Goal: Transaction & Acquisition: Purchase product/service

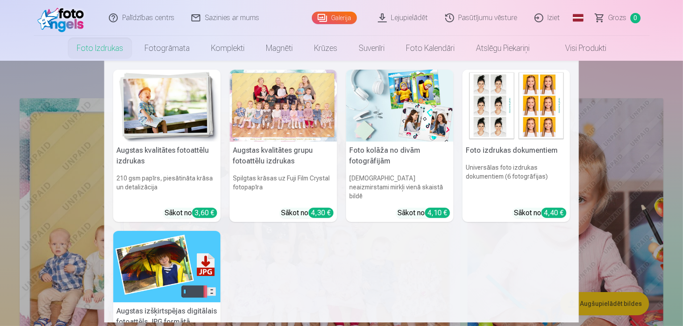
click at [271, 157] on h5 "Augstas kvalitātes grupu fotoattēlu izdrukas" at bounding box center [284, 155] width 108 height 29
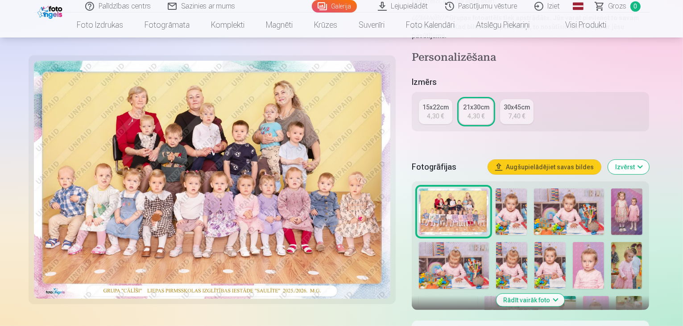
scroll to position [178, 0]
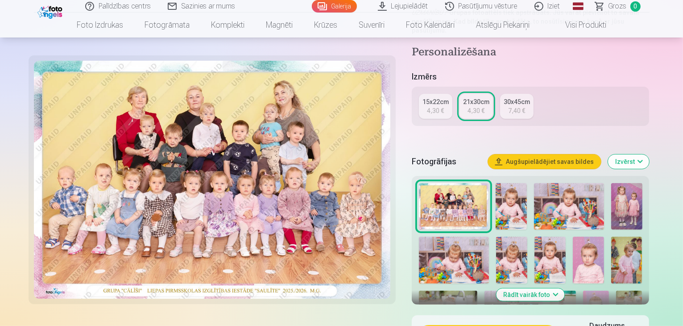
click at [505, 183] on img at bounding box center [511, 206] width 31 height 46
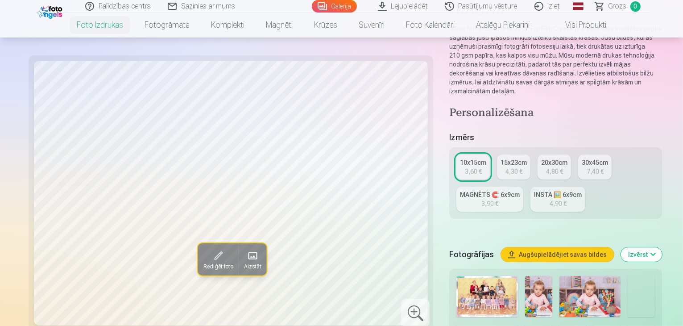
scroll to position [45, 0]
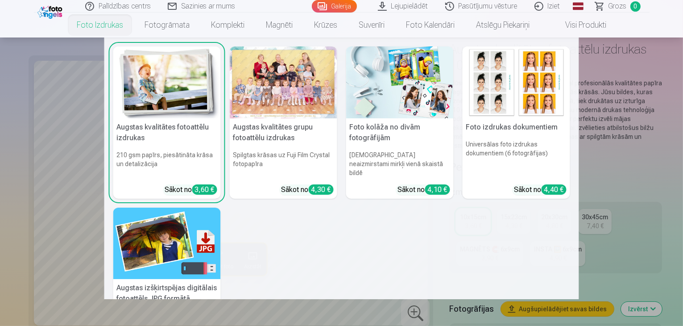
click at [94, 26] on link "Foto izdrukas" at bounding box center [100, 24] width 68 height 25
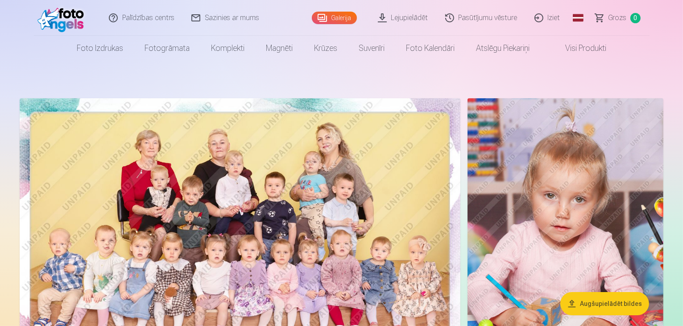
click at [550, 16] on link "Iziet" at bounding box center [548, 18] width 43 height 36
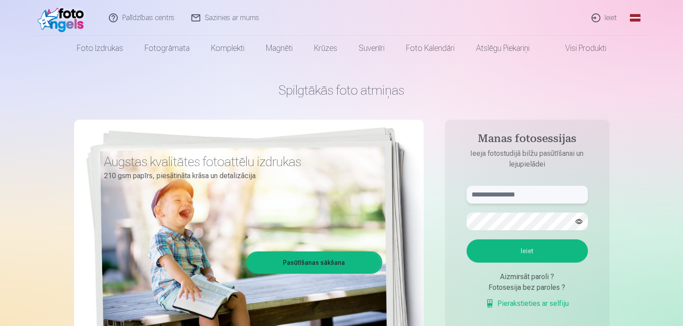
click at [491, 199] on input "text" at bounding box center [527, 195] width 121 height 18
paste input "**********"
type input "**********"
click at [506, 247] on button "Ieiet" at bounding box center [527, 250] width 121 height 23
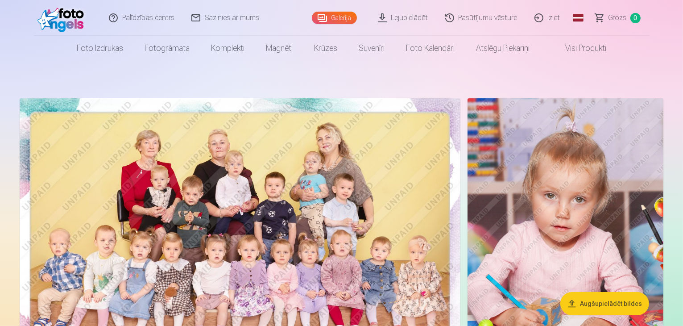
click at [540, 19] on link "Iziet" at bounding box center [548, 18] width 43 height 36
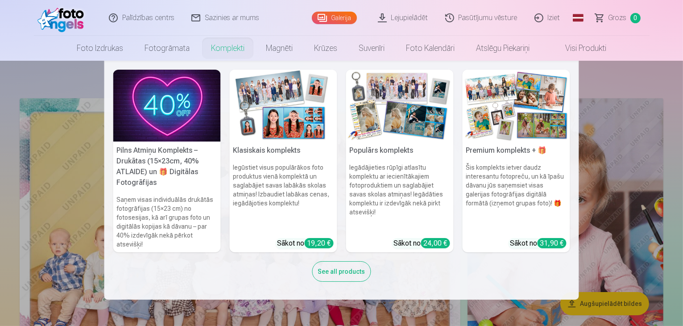
click at [162, 165] on h5 "Pilns Atmiņu Komplekts – Drukātas (15×23cm, 40% ATLAIDE) un 🎁 Digitālas Fotogrā…" at bounding box center [167, 166] width 108 height 50
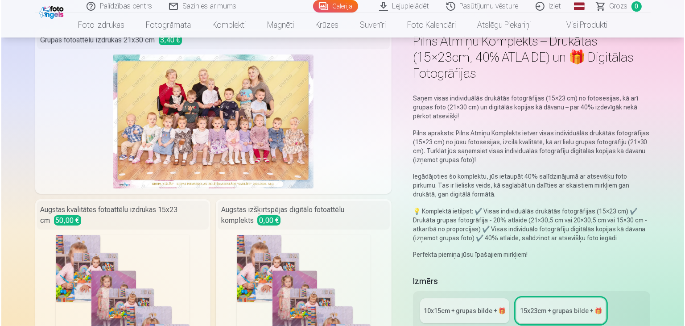
scroll to position [134, 0]
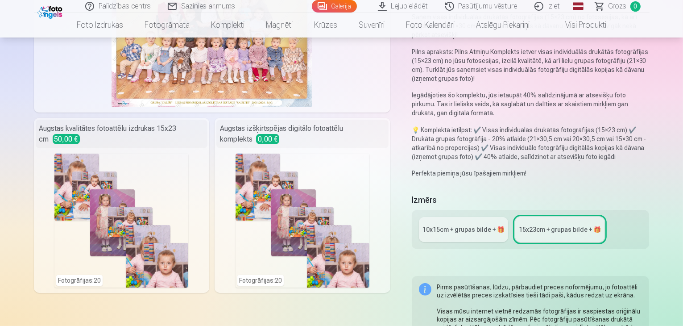
click at [133, 190] on div "Fotogrāfijas : 20" at bounding box center [121, 221] width 134 height 134
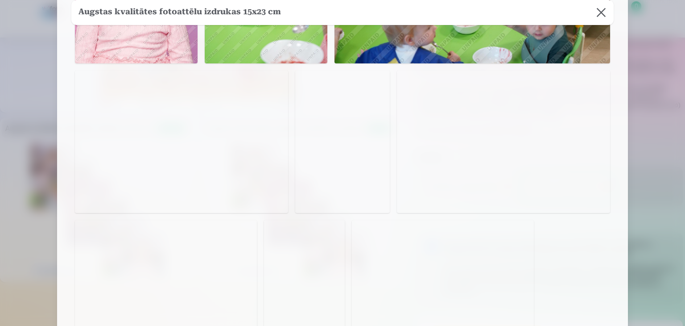
scroll to position [770, 0]
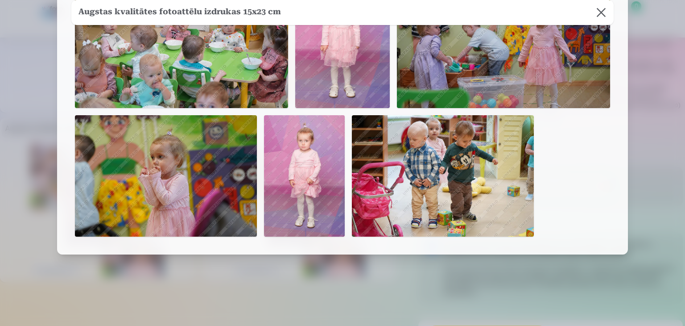
click at [9, 124] on div at bounding box center [342, 163] width 685 height 326
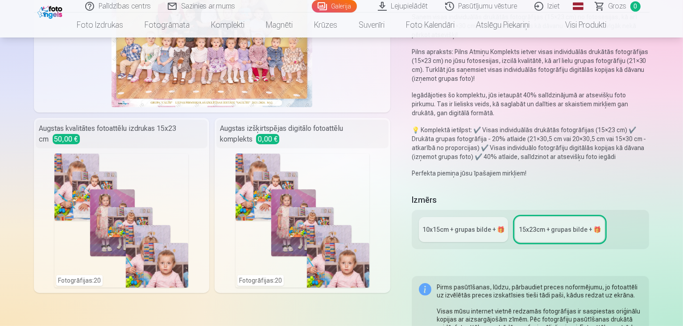
click at [236, 166] on div "Fotogrāfijas : 20" at bounding box center [303, 221] width 134 height 134
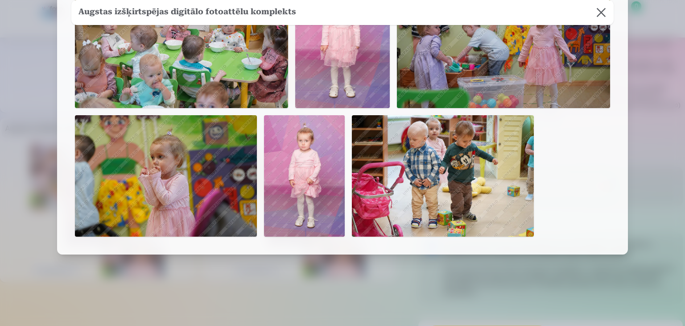
click at [39, 138] on div at bounding box center [342, 163] width 685 height 326
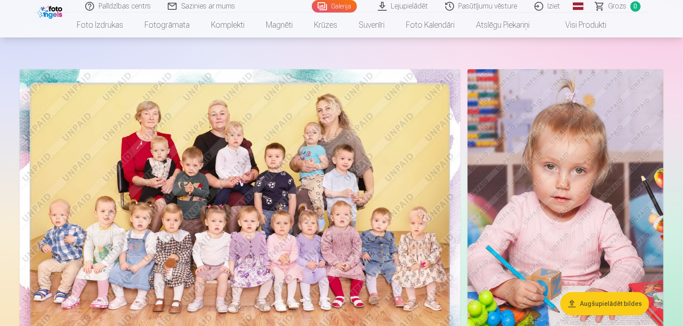
scroll to position [45, 0]
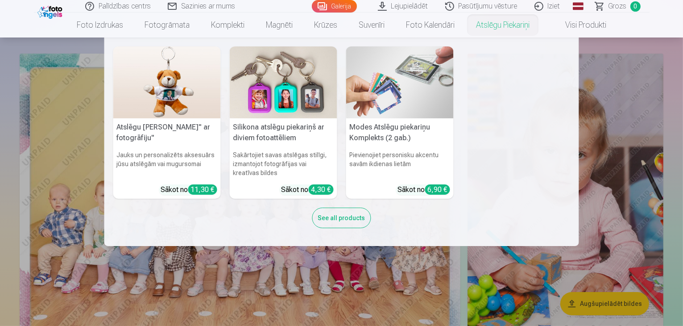
click at [282, 83] on img at bounding box center [284, 82] width 108 height 72
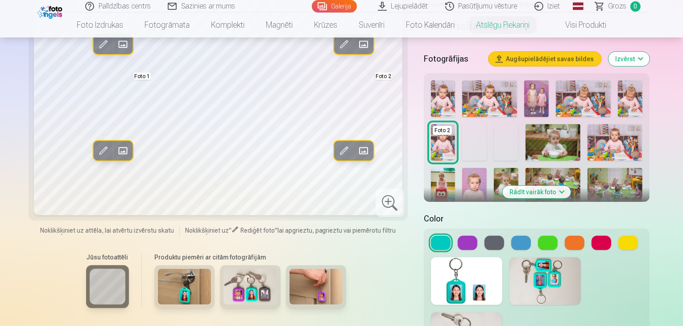
scroll to position [223, 0]
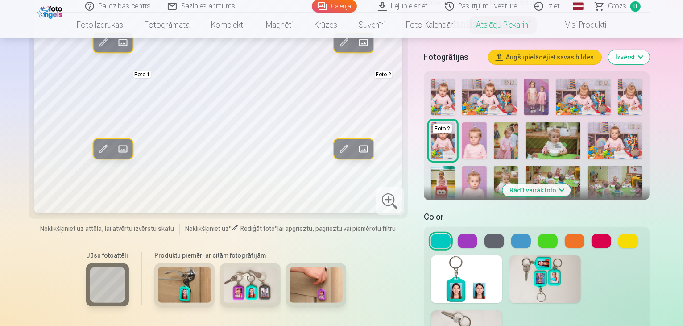
click at [458, 234] on button at bounding box center [468, 241] width 20 height 14
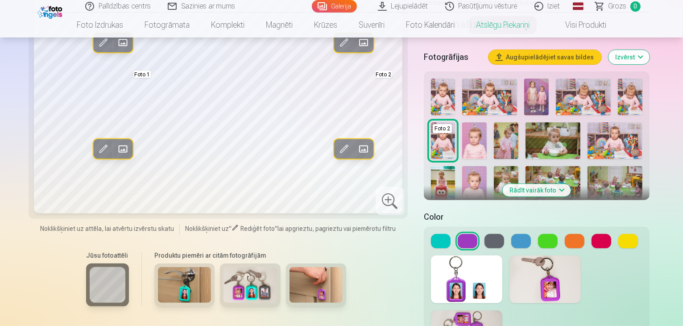
click at [568, 234] on button at bounding box center [575, 241] width 20 height 14
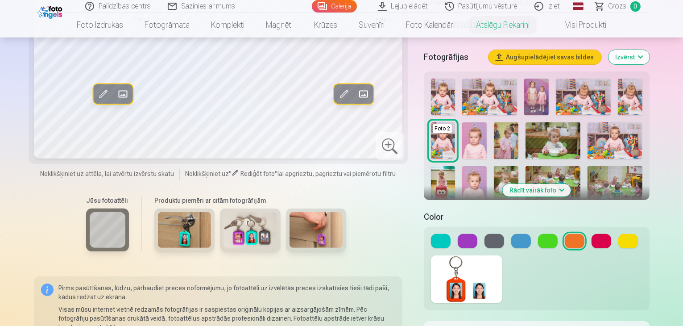
click at [592, 234] on button at bounding box center [602, 241] width 20 height 14
click at [618, 234] on button at bounding box center [628, 241] width 20 height 14
click at [461, 234] on button at bounding box center [468, 241] width 20 height 14
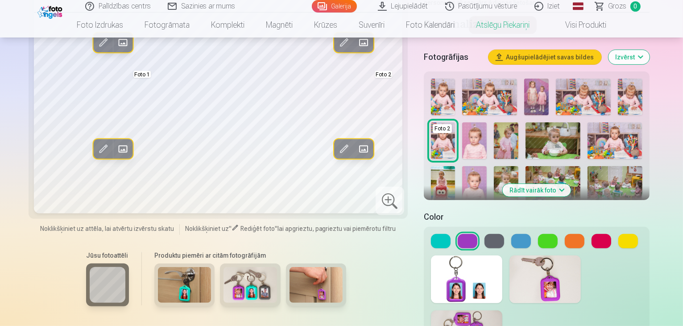
click at [498, 234] on button at bounding box center [495, 241] width 20 height 14
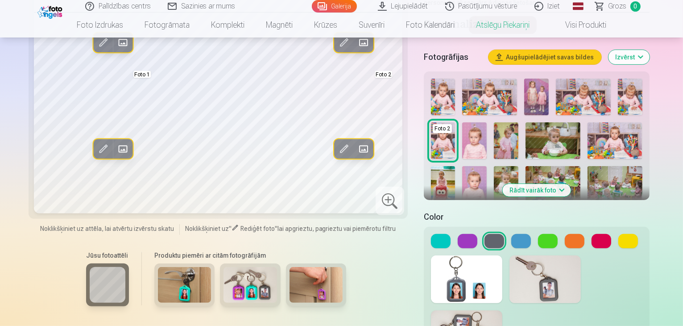
click at [548, 255] on img at bounding box center [545, 279] width 71 height 48
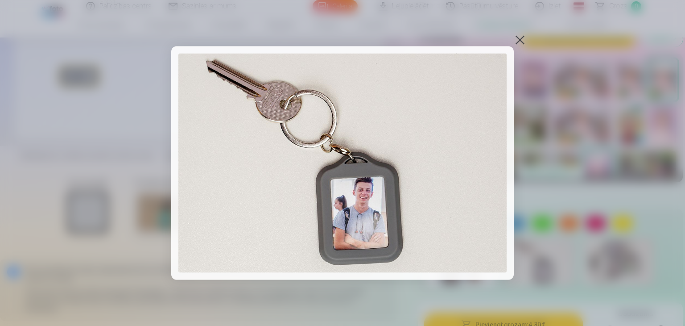
click at [520, 38] on div at bounding box center [520, 40] width 12 height 12
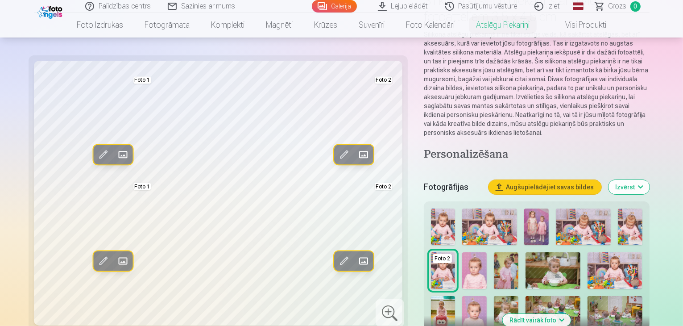
scroll to position [0, 0]
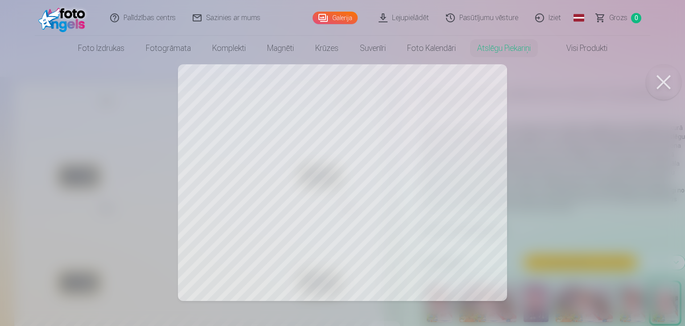
drag, startPoint x: 441, startPoint y: 199, endPoint x: 427, endPoint y: 200, distance: 14.3
click at [427, 200] on div at bounding box center [342, 163] width 685 height 326
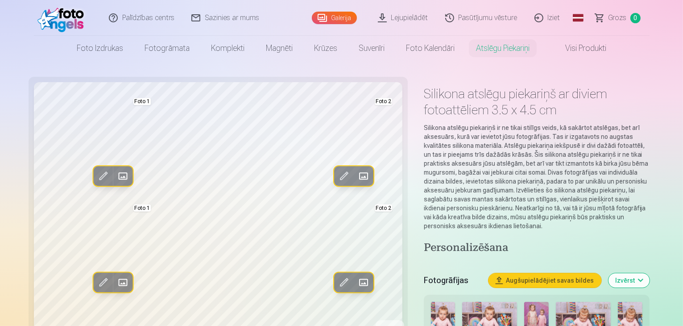
click at [566, 47] on link "Visi produkti" at bounding box center [578, 48] width 77 height 25
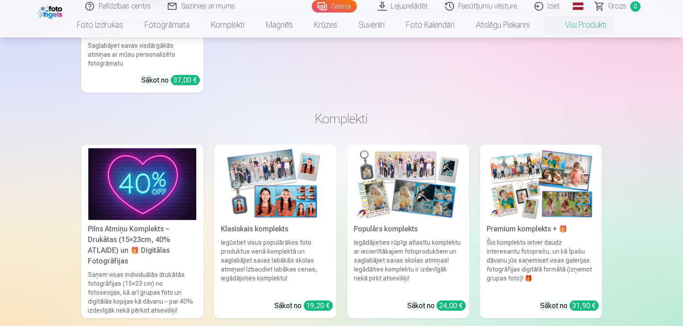
scroll to position [580, 0]
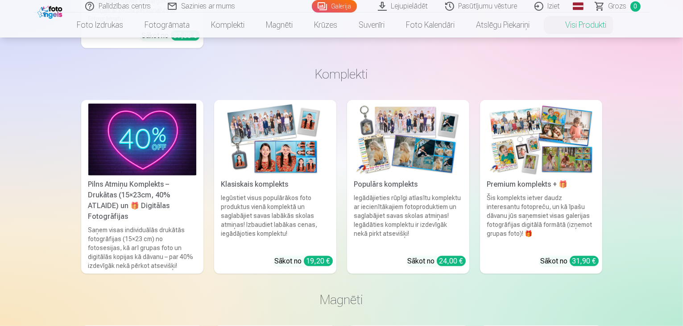
click at [268, 179] on div "Klasiskais komplekts" at bounding box center [275, 184] width 115 height 11
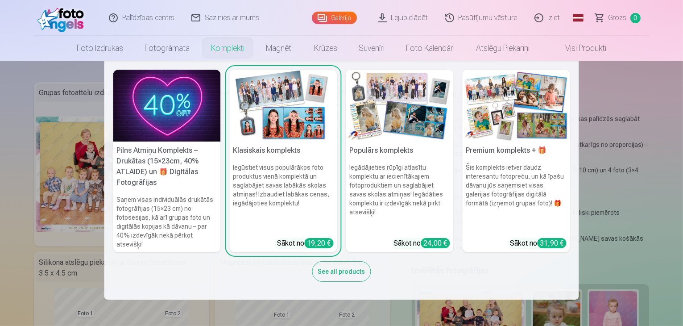
click at [365, 123] on img at bounding box center [400, 106] width 108 height 72
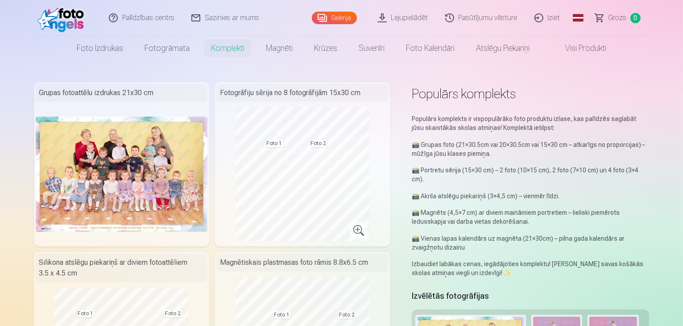
click at [68, 20] on img at bounding box center [62, 18] width 51 height 29
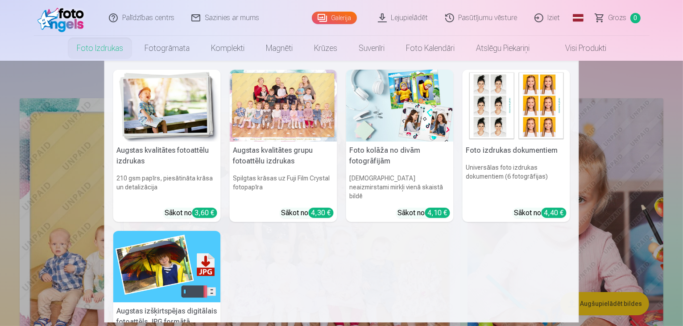
click at [258, 130] on div at bounding box center [284, 106] width 108 height 72
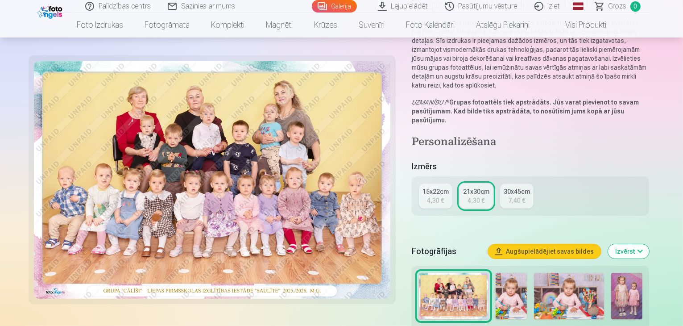
scroll to position [89, 0]
click at [434, 195] on div "4,30 €" at bounding box center [435, 199] width 17 height 9
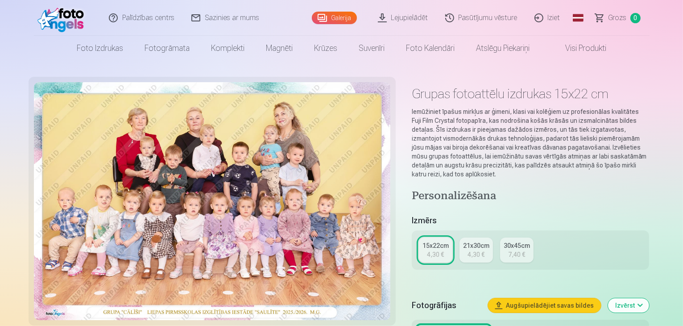
click at [478, 250] on div "4,30 €" at bounding box center [476, 254] width 17 height 9
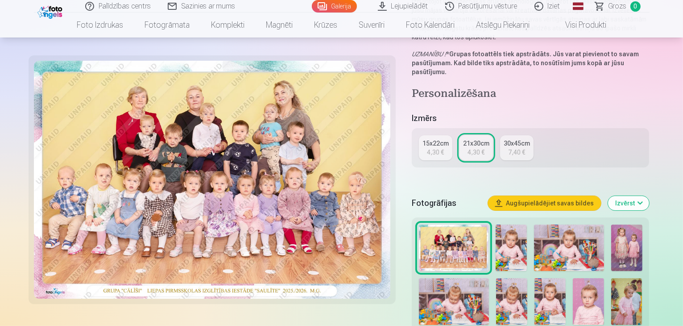
scroll to position [134, 0]
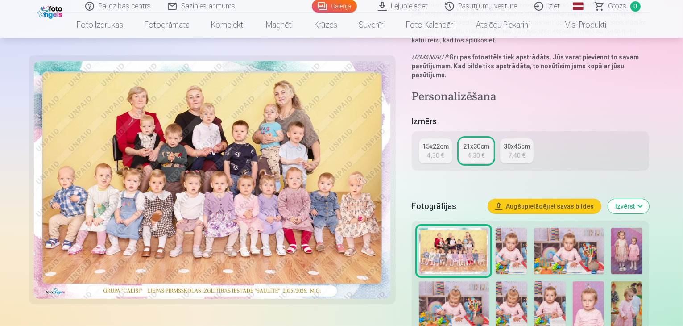
click at [444, 151] on div "4,30 €" at bounding box center [435, 155] width 17 height 9
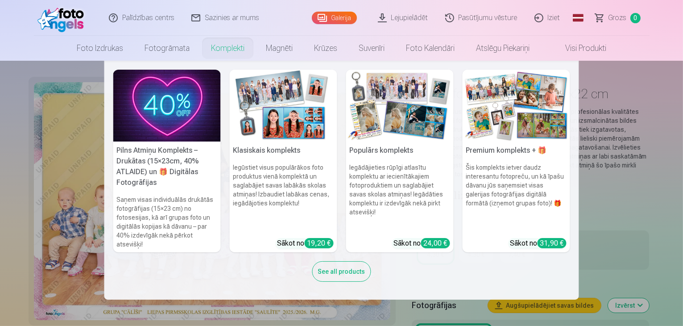
click at [494, 145] on h5 "Premium komplekts + 🎁" at bounding box center [517, 150] width 108 height 18
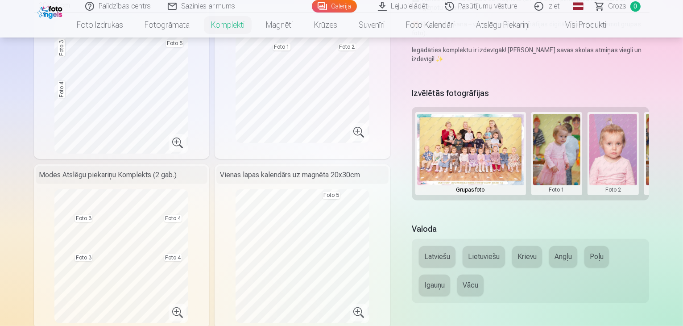
scroll to position [268, 0]
drag, startPoint x: 622, startPoint y: 129, endPoint x: 566, endPoint y: 149, distance: 59.0
click at [566, 149] on div "Grupas foto Foto 1 Foto 2 Foto 3 Foto 4 Foto 5" at bounding box center [531, 154] width 238 height 94
drag, startPoint x: 609, startPoint y: 141, endPoint x: 519, endPoint y: 150, distance: 90.2
click at [519, 150] on div "Grupas foto Foto 1 Foto 2 Foto 3 Foto 4 Foto 5" at bounding box center [531, 154] width 238 height 94
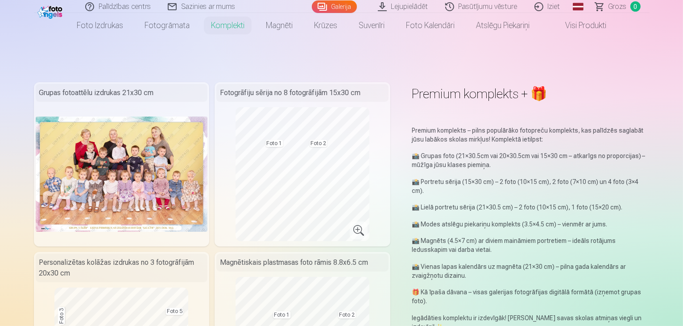
scroll to position [45, 0]
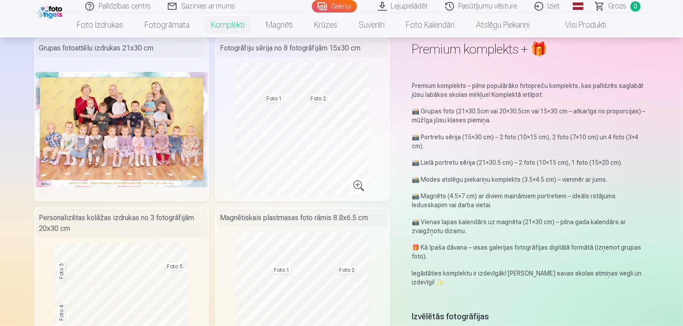
click at [51, 15] on img at bounding box center [50, 11] width 27 height 15
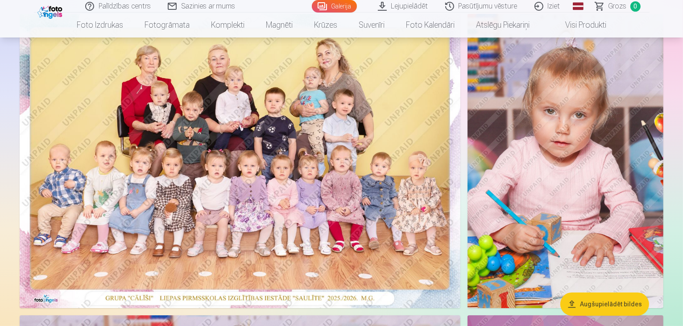
scroll to position [134, 0]
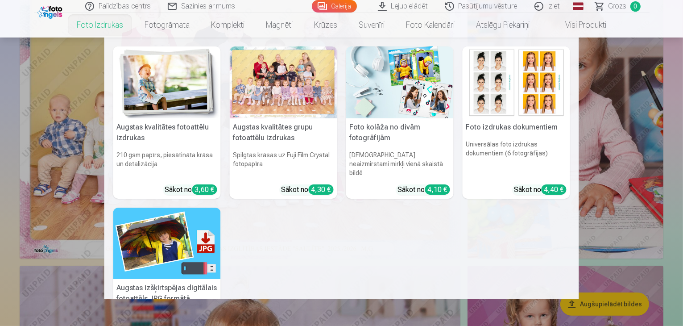
click at [277, 87] on div at bounding box center [284, 82] width 108 height 72
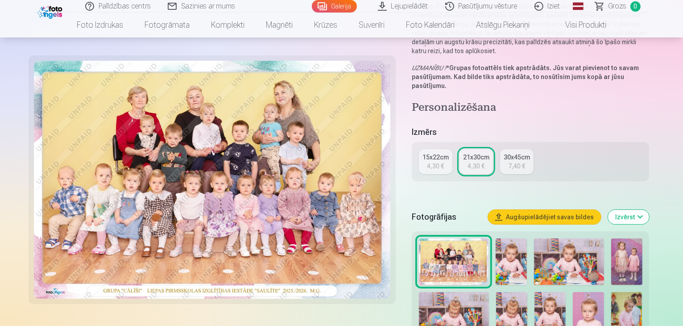
scroll to position [134, 0]
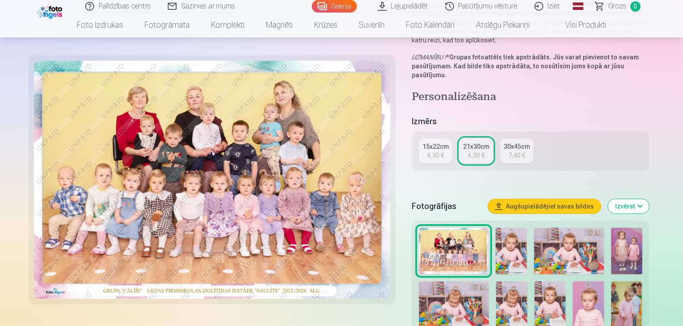
click at [434, 142] on div "15x22cm" at bounding box center [436, 146] width 26 height 9
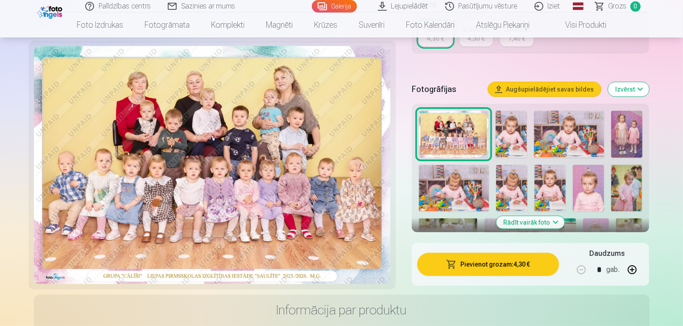
scroll to position [268, 0]
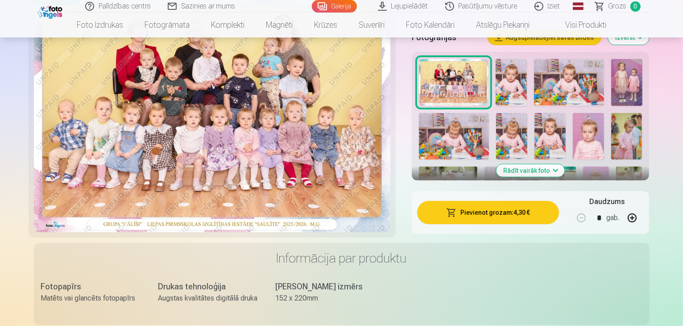
click at [498, 201] on button "Pievienot grozam : 4,30 €" at bounding box center [488, 212] width 142 height 23
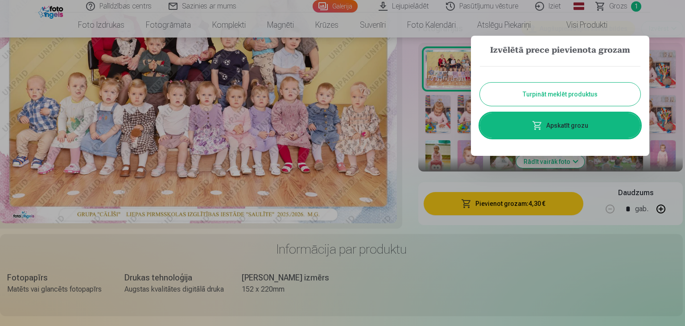
click at [537, 104] on button "Turpināt meklēt produktus" at bounding box center [560, 94] width 161 height 23
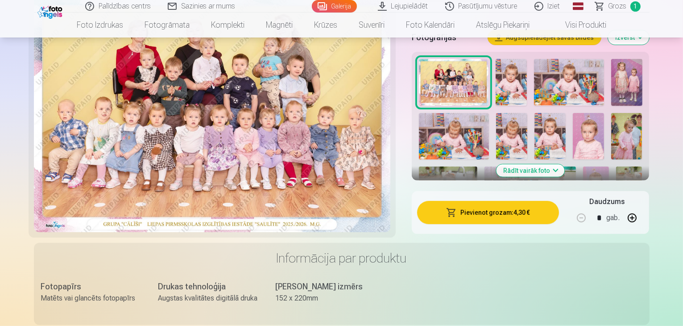
click at [500, 73] on img at bounding box center [511, 82] width 31 height 46
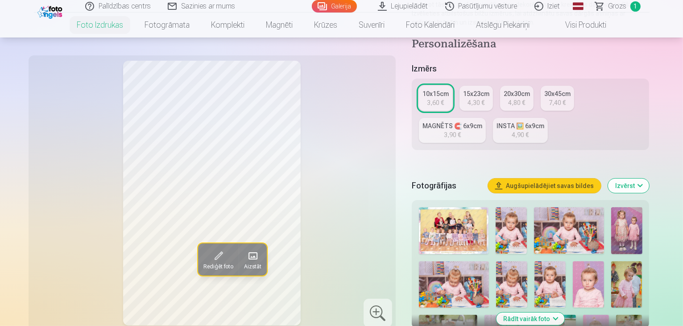
scroll to position [178, 0]
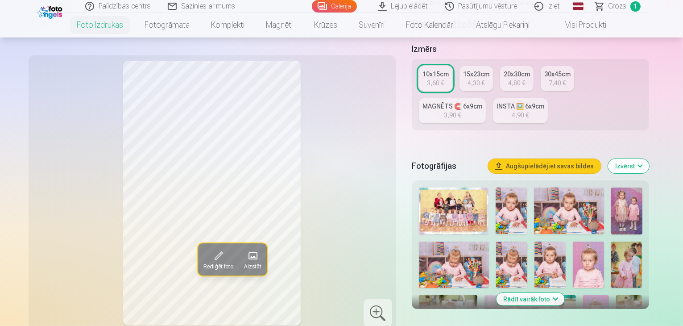
click at [611, 187] on img at bounding box center [626, 210] width 31 height 47
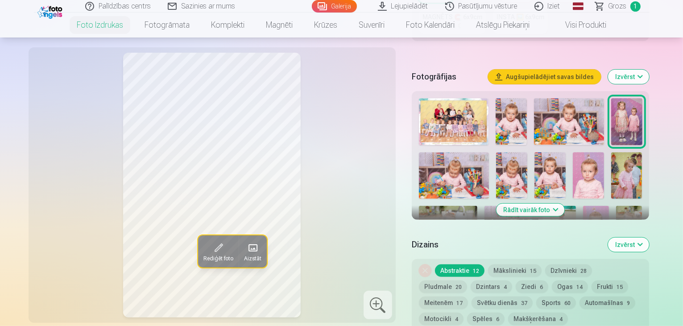
click at [471, 280] on button "Dzintars 4" at bounding box center [491, 286] width 41 height 12
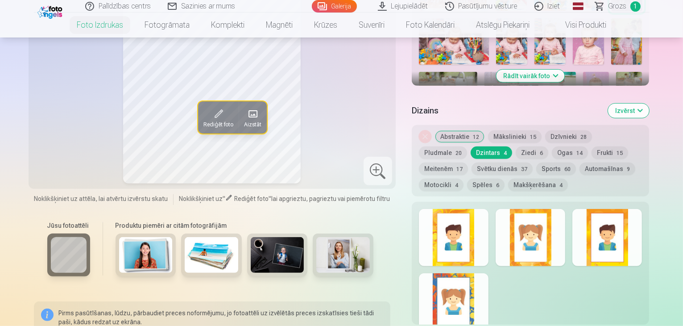
scroll to position [312, 0]
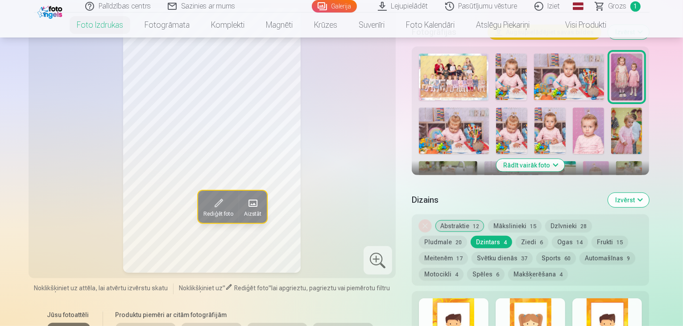
click at [54, 17] on img at bounding box center [50, 11] width 27 height 15
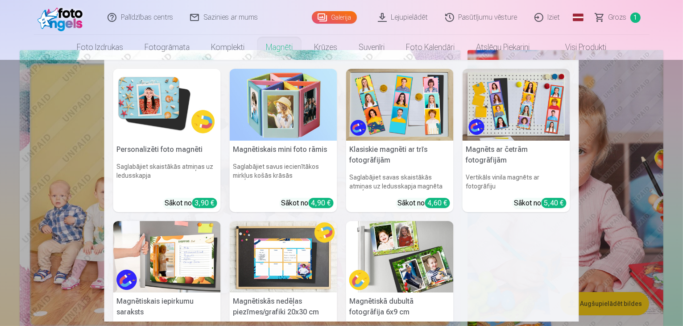
scroll to position [89, 0]
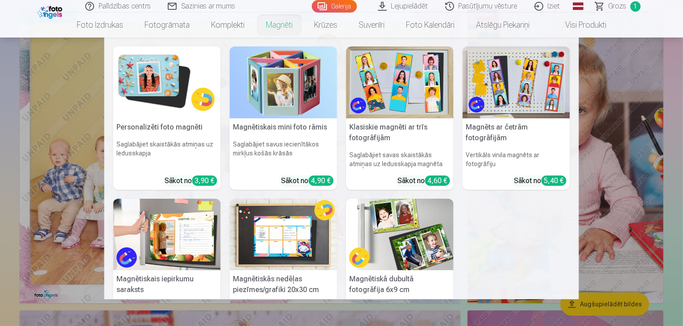
click at [280, 77] on img at bounding box center [284, 82] width 108 height 72
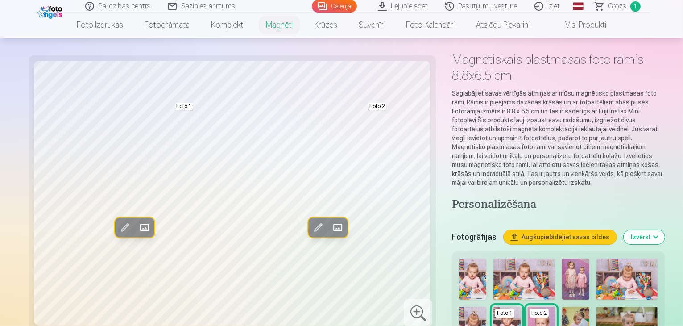
scroll to position [89, 0]
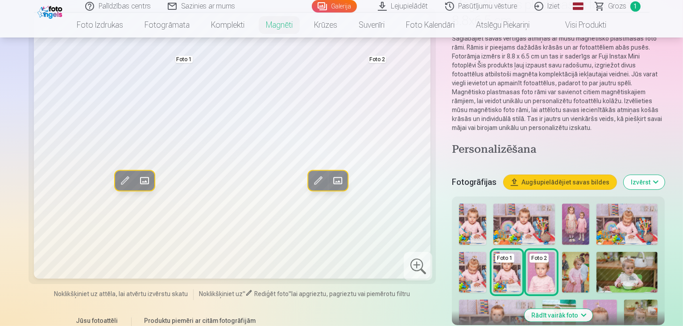
click at [521, 252] on img at bounding box center [507, 272] width 27 height 41
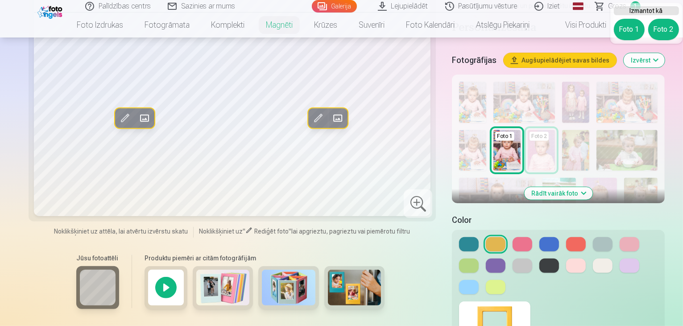
scroll to position [223, 0]
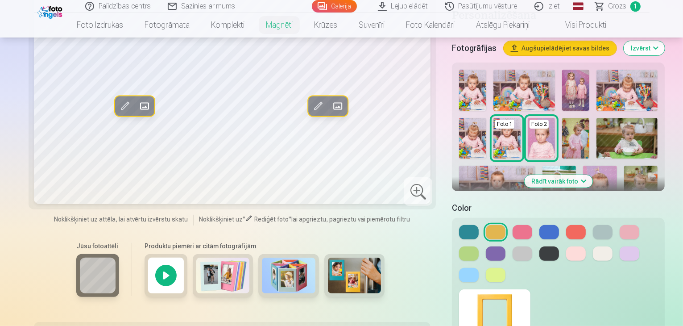
click at [145, 254] on div at bounding box center [166, 275] width 43 height 43
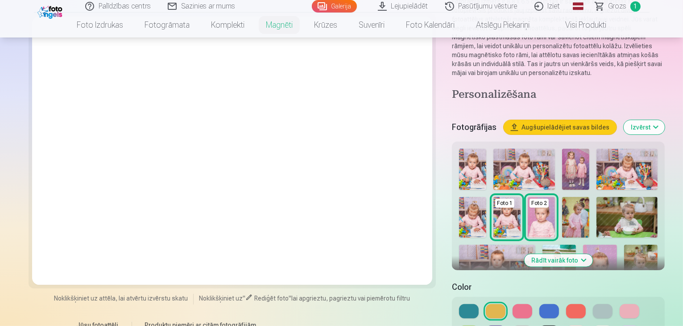
scroll to position [45, 0]
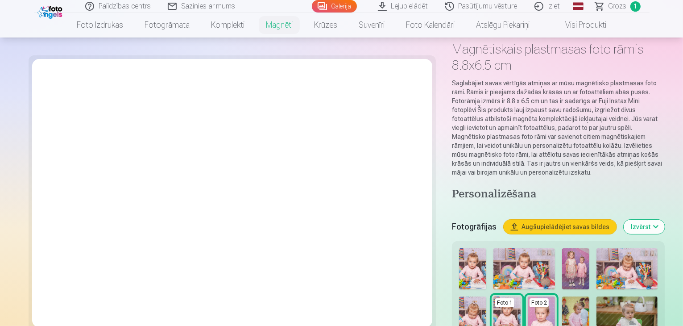
click at [452, 212] on div "Fotogrāfijas Augšupielādējiet savas bildes Izvērst" at bounding box center [558, 226] width 213 height 29
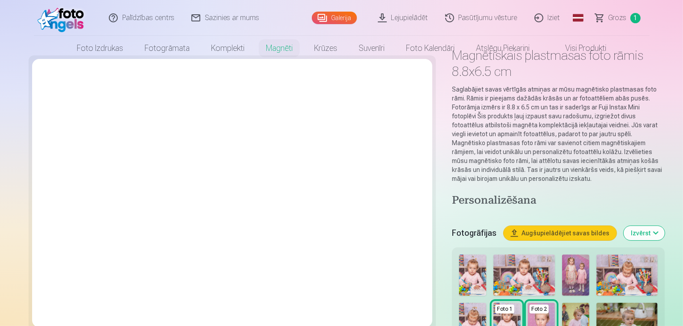
scroll to position [0, 0]
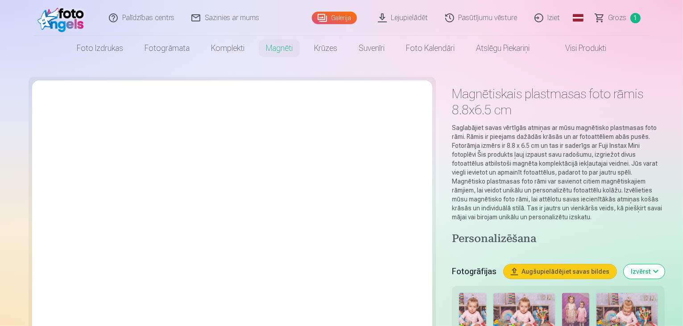
click at [58, 19] on img at bounding box center [62, 18] width 51 height 29
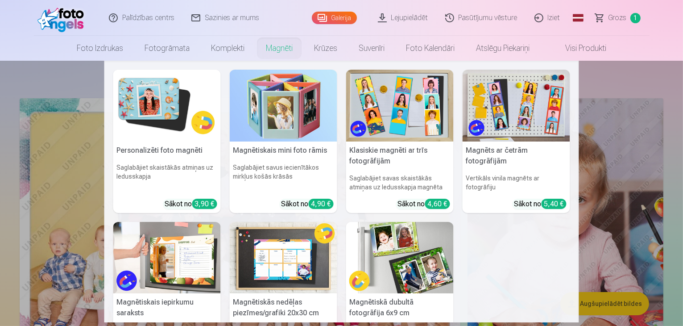
click at [152, 115] on img at bounding box center [167, 106] width 108 height 72
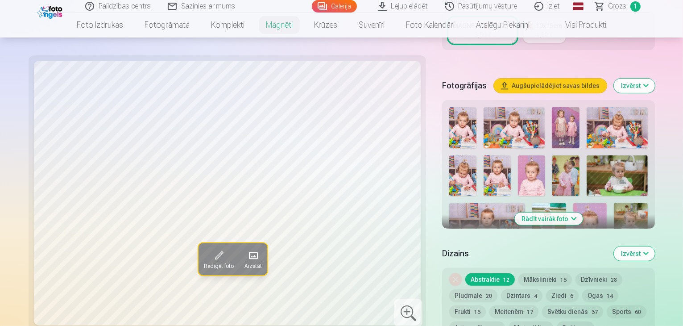
scroll to position [178, 0]
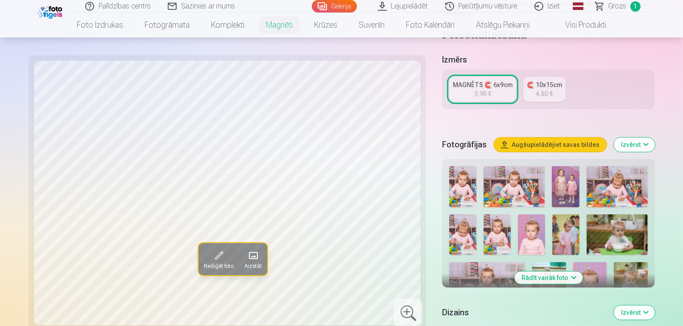
click at [518, 214] on img at bounding box center [531, 234] width 27 height 41
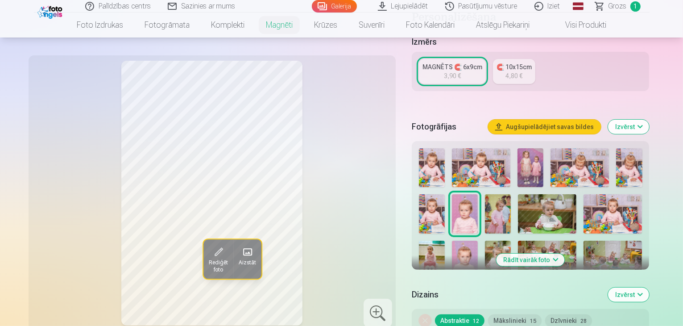
click at [478, 241] on img at bounding box center [465, 260] width 26 height 39
click at [450, 286] on img at bounding box center [434, 309] width 31 height 46
click at [452, 204] on img at bounding box center [465, 213] width 26 height 39
click at [444, 155] on img at bounding box center [432, 167] width 26 height 39
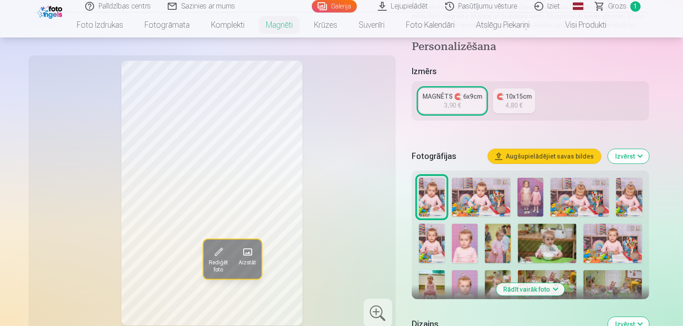
scroll to position [134, 0]
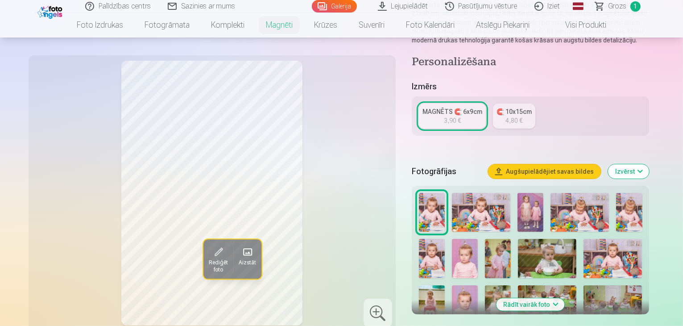
click at [514, 116] on div "4,80 €" at bounding box center [514, 120] width 17 height 9
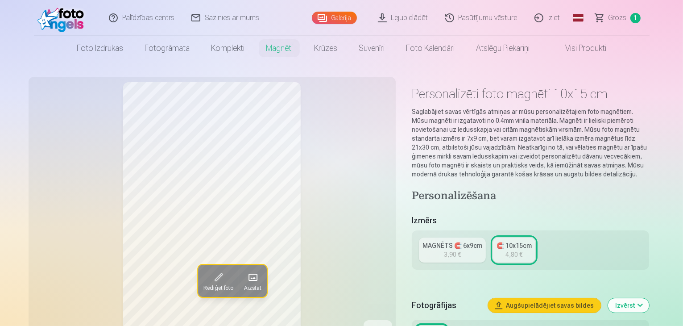
click at [459, 250] on div "3,90 €" at bounding box center [452, 254] width 17 height 9
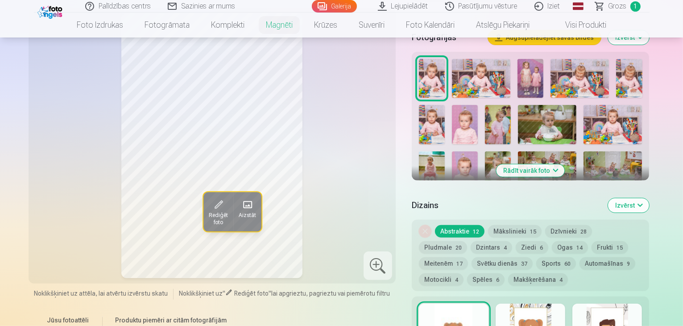
scroll to position [357, 0]
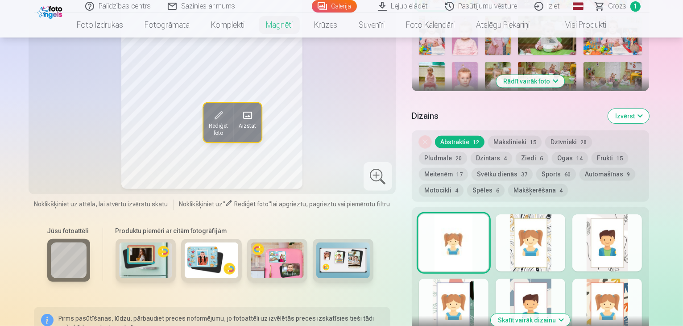
click at [152, 261] on img at bounding box center [146, 260] width 54 height 36
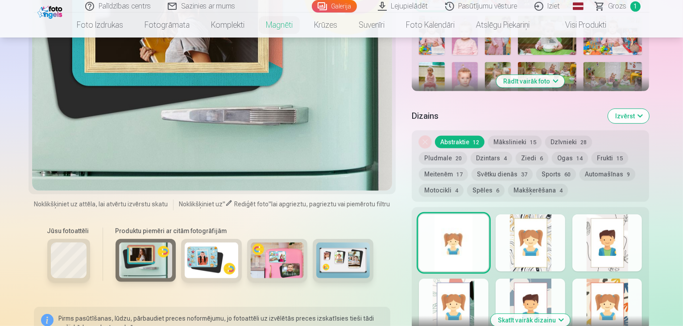
click at [195, 275] on img at bounding box center [212, 260] width 54 height 36
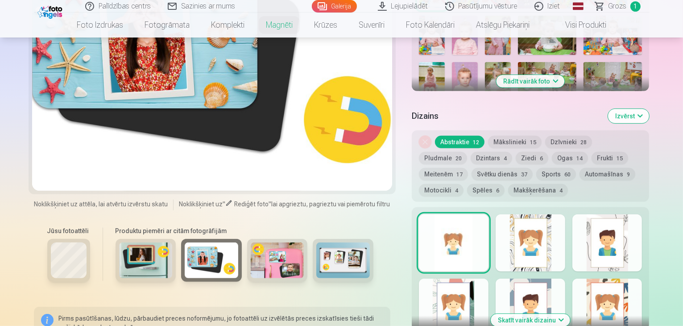
click at [277, 264] on img at bounding box center [278, 260] width 54 height 36
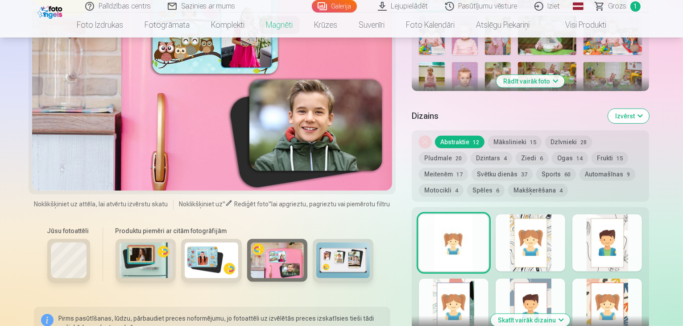
click at [325, 257] on img at bounding box center [343, 260] width 54 height 36
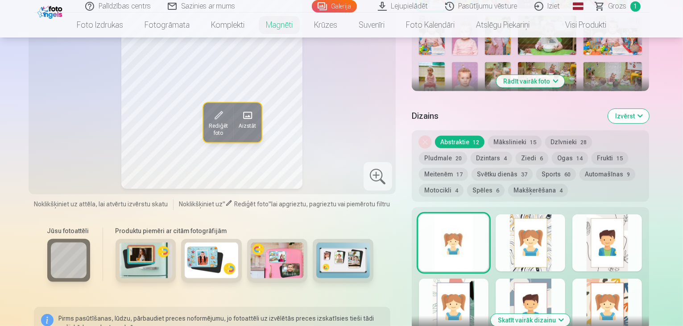
click at [139, 261] on img at bounding box center [146, 260] width 54 height 36
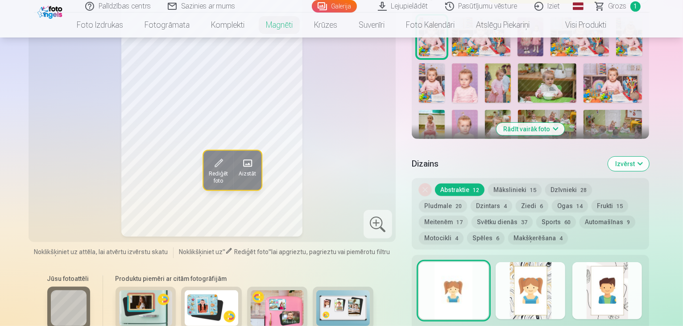
scroll to position [223, 0]
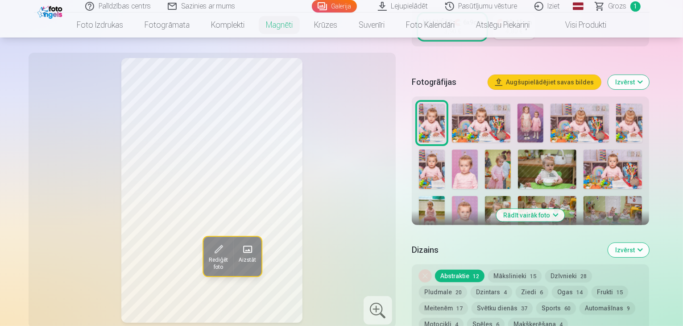
click at [452, 163] on img at bounding box center [465, 168] width 26 height 39
click at [441, 120] on img at bounding box center [432, 123] width 26 height 39
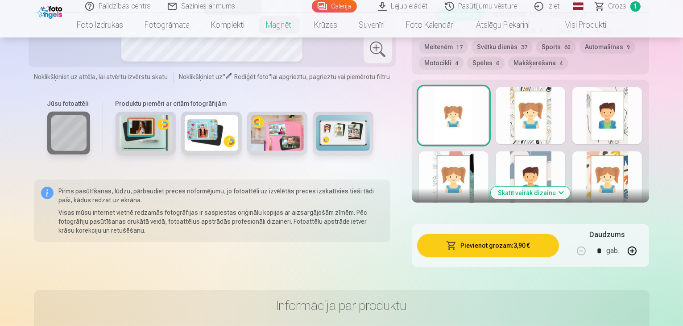
scroll to position [402, 0]
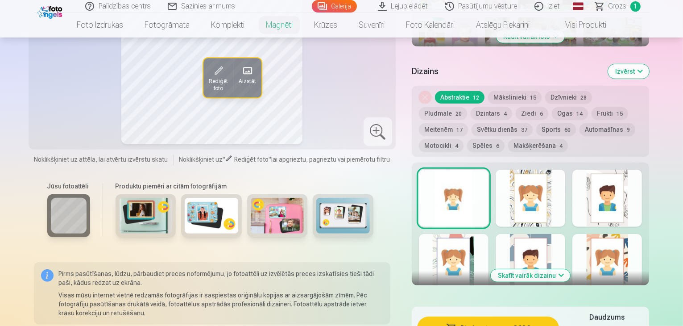
click at [570, 269] on button "Skatīt vairāk dizainu" at bounding box center [530, 275] width 79 height 12
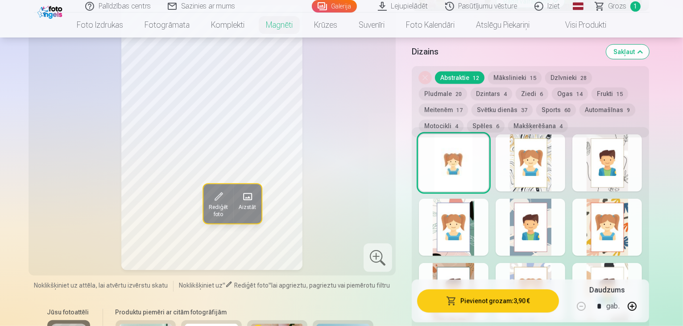
scroll to position [535, 0]
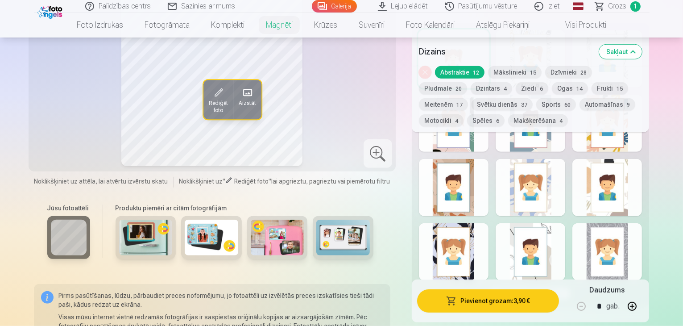
click at [483, 253] on div at bounding box center [454, 251] width 70 height 57
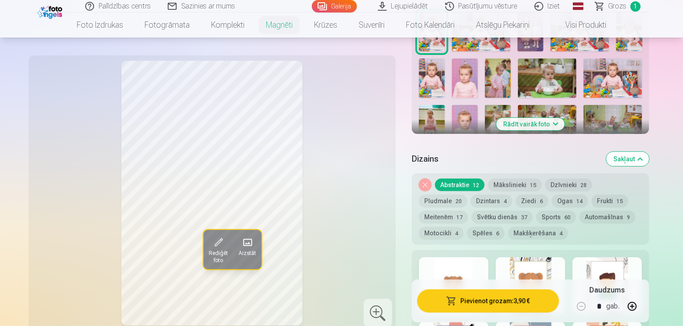
scroll to position [312, 0]
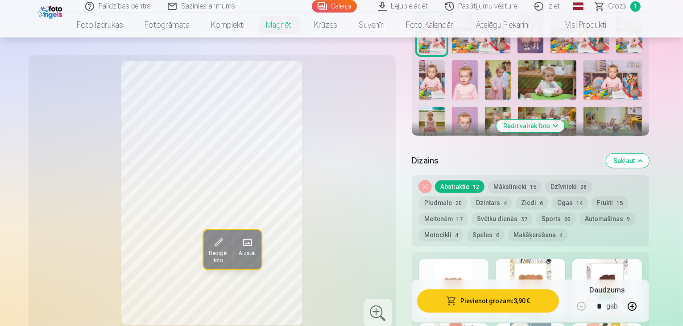
click at [482, 264] on div at bounding box center [454, 287] width 70 height 57
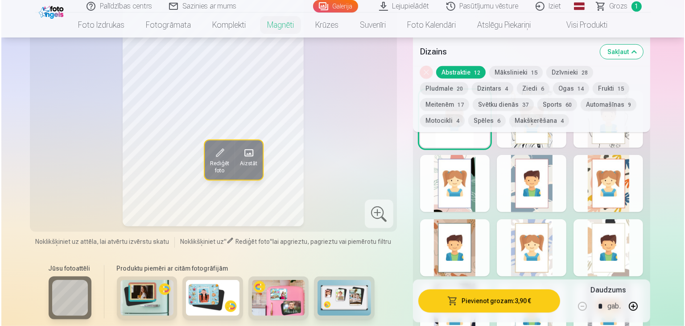
scroll to position [491, 0]
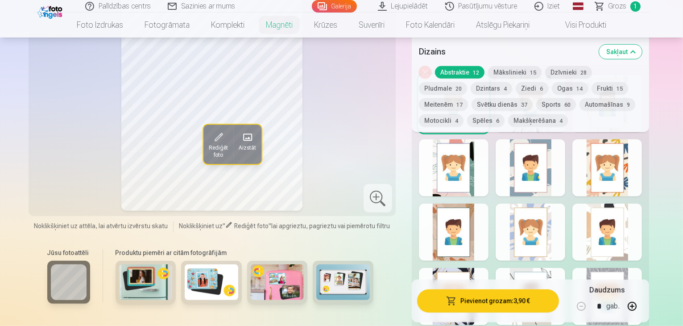
click at [500, 301] on button "Pievienot grozam : 3,90 €" at bounding box center [488, 300] width 142 height 23
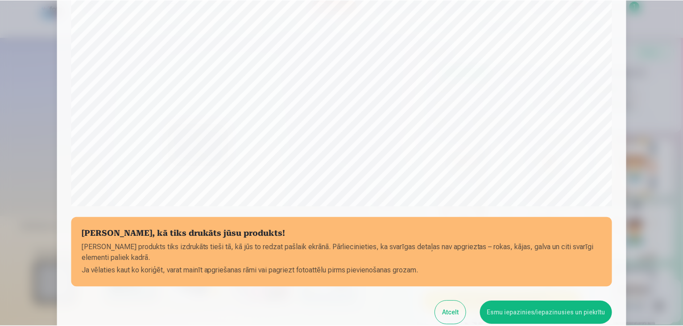
scroll to position [228, 0]
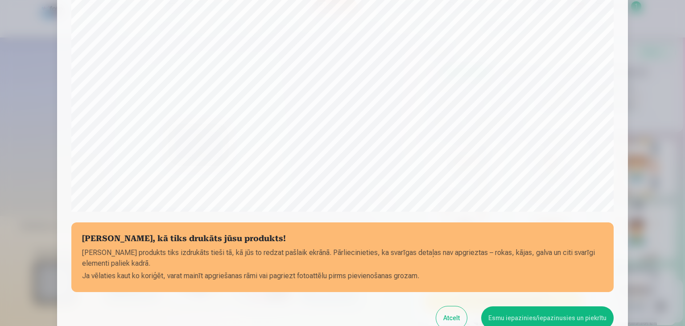
click at [544, 316] on button "Esmu iepazinies/iepazinusies un piekrītu" at bounding box center [547, 317] width 133 height 23
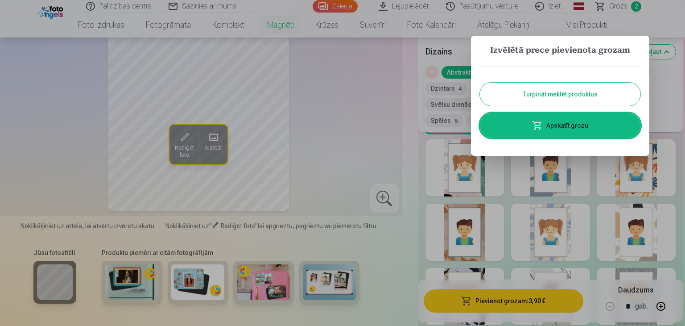
click at [576, 94] on button "Turpināt meklēt produktus" at bounding box center [560, 94] width 161 height 23
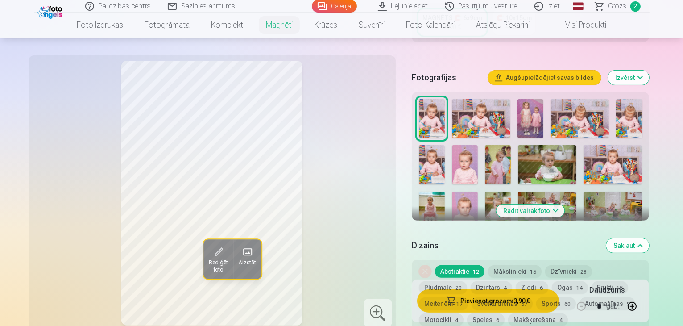
scroll to position [223, 0]
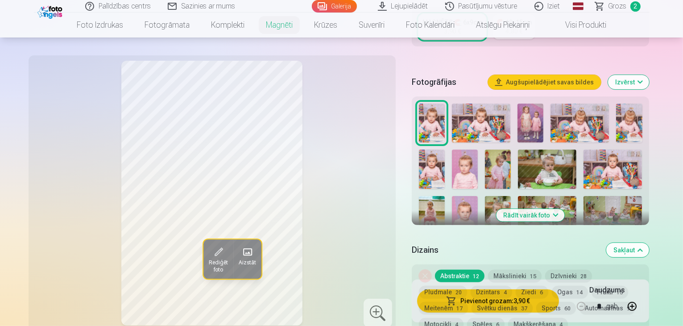
click at [452, 163] on img at bounding box center [465, 168] width 26 height 39
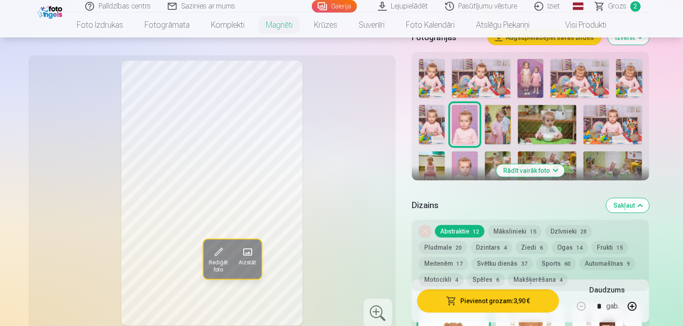
scroll to position [268, 0]
click at [596, 117] on img at bounding box center [613, 124] width 58 height 39
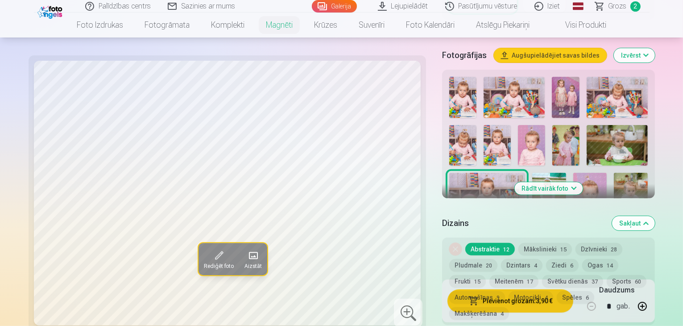
click at [518, 125] on img at bounding box center [531, 145] width 27 height 41
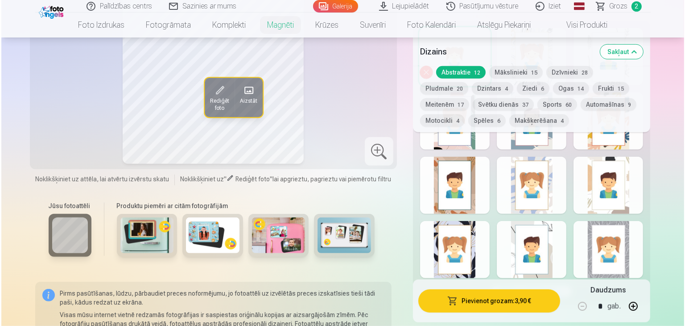
scroll to position [580, 0]
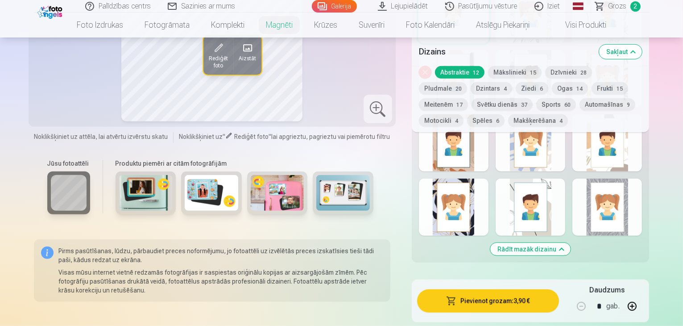
click at [538, 297] on button "Pievienot grozam : 3,90 €" at bounding box center [488, 300] width 142 height 23
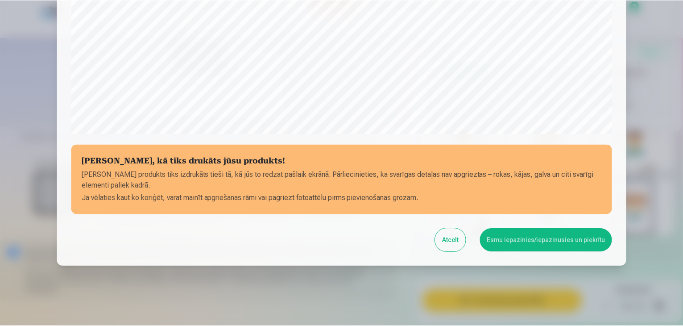
scroll to position [317, 0]
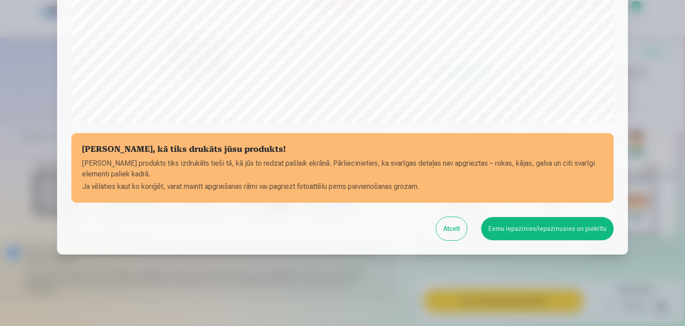
click at [524, 228] on button "Esmu iepazinies/iepazinusies un piekrītu" at bounding box center [547, 228] width 133 height 23
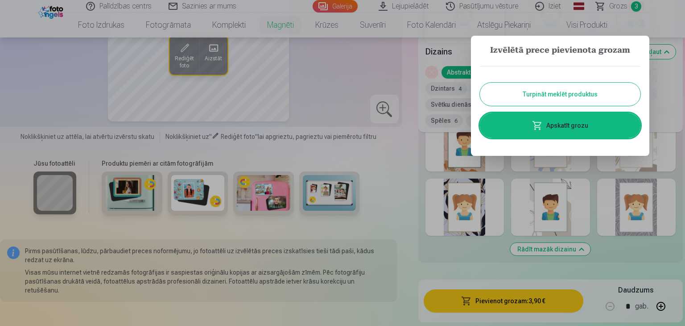
click at [559, 92] on button "Turpināt meklēt produktus" at bounding box center [560, 94] width 161 height 23
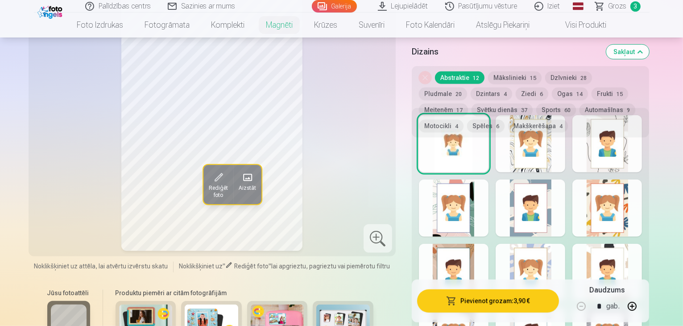
scroll to position [357, 0]
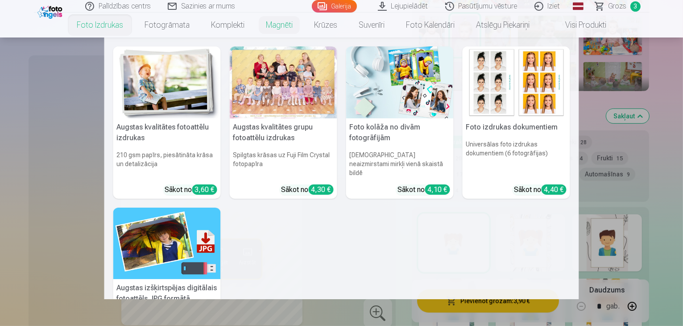
click at [505, 107] on img at bounding box center [517, 82] width 108 height 72
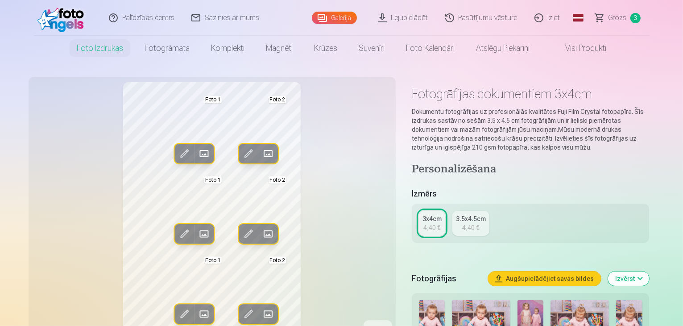
click at [475, 223] on div "4,40 €" at bounding box center [470, 227] width 17 height 9
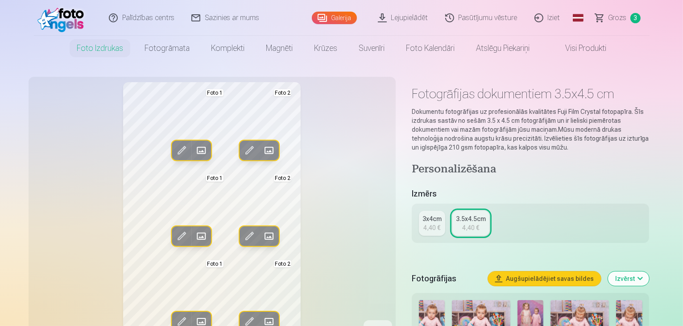
click at [438, 232] on link "3x4cm 4,40 €" at bounding box center [432, 223] width 26 height 25
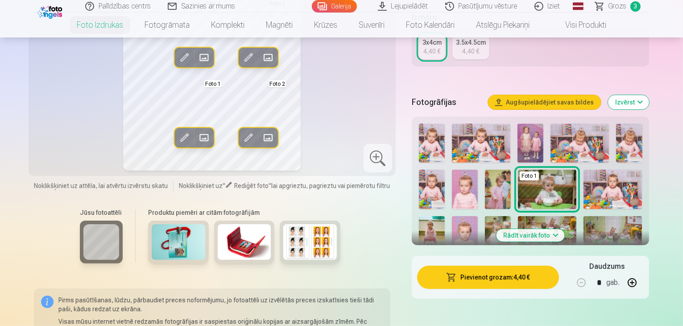
scroll to position [178, 0]
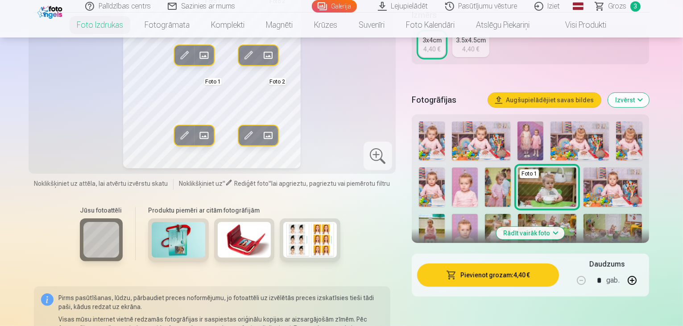
click at [299, 246] on img at bounding box center [310, 240] width 54 height 36
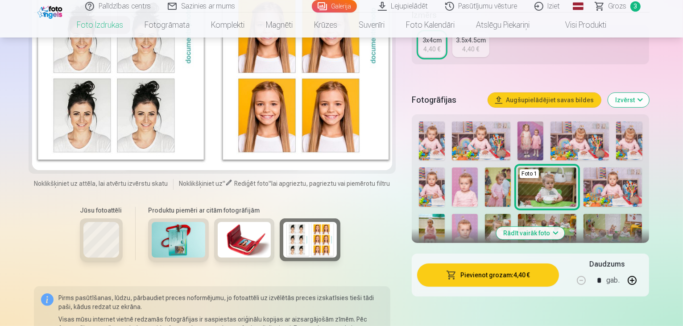
click at [234, 243] on img at bounding box center [245, 240] width 54 height 36
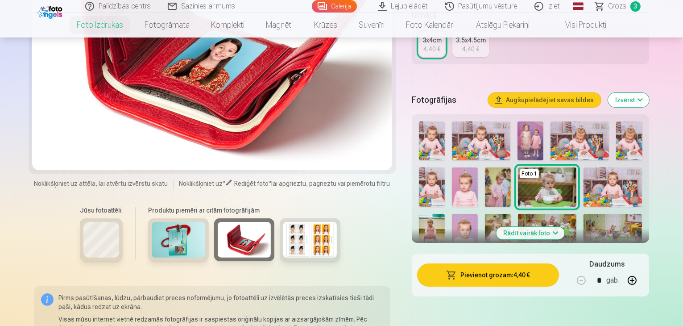
click at [152, 242] on img at bounding box center [179, 240] width 54 height 36
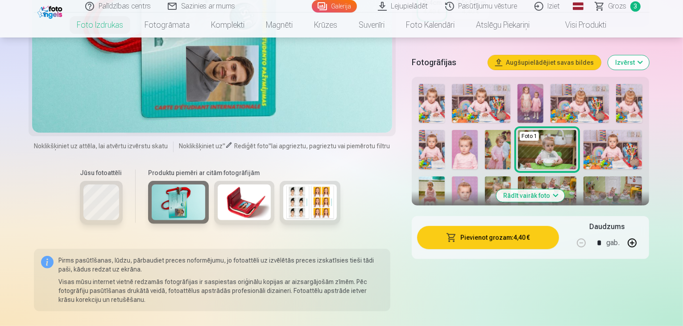
scroll to position [223, 0]
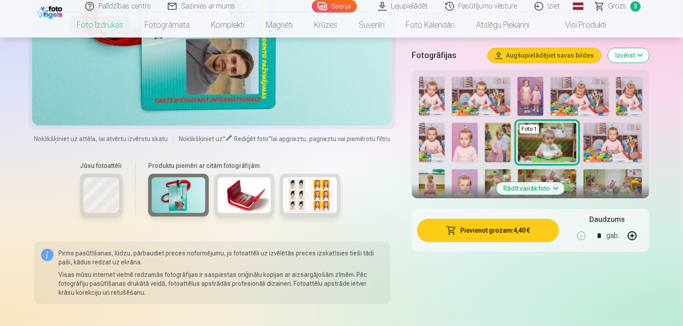
click at [303, 207] on img at bounding box center [310, 195] width 54 height 36
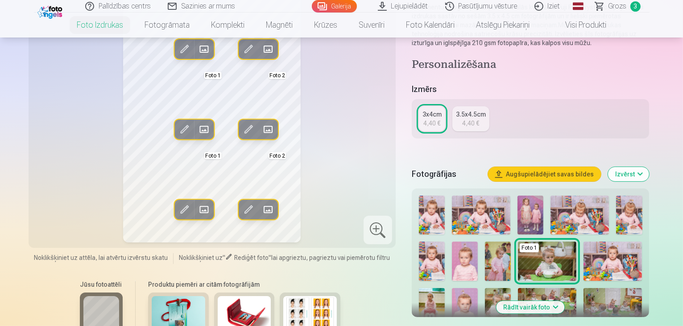
scroll to position [89, 0]
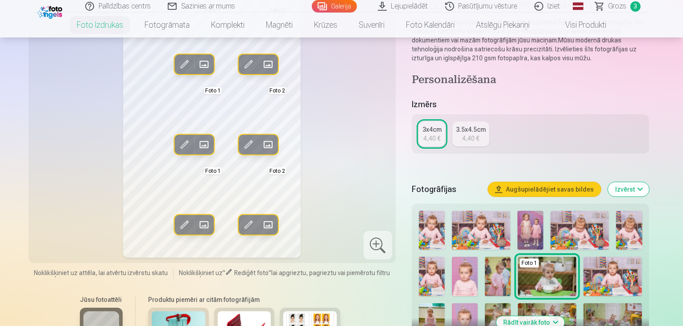
click at [478, 303] on img at bounding box center [465, 322] width 26 height 39
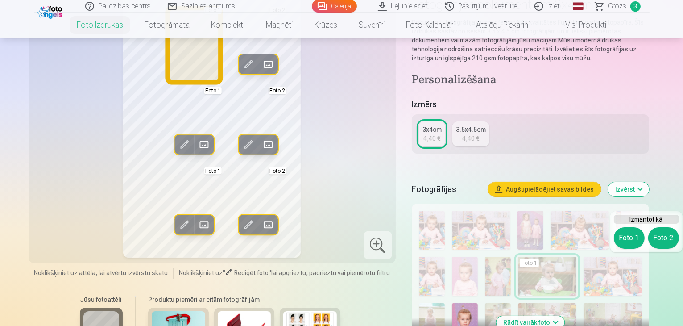
click at [625, 234] on button "Foto 1" at bounding box center [629, 237] width 31 height 21
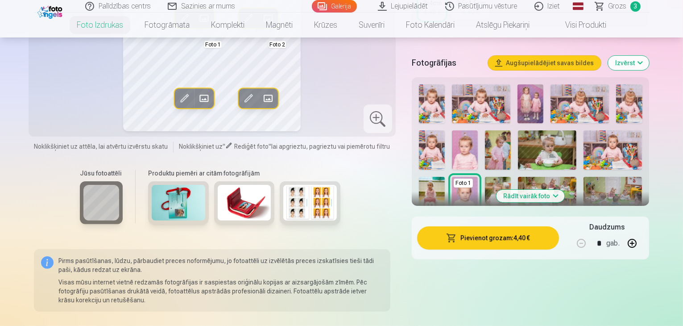
scroll to position [134, 0]
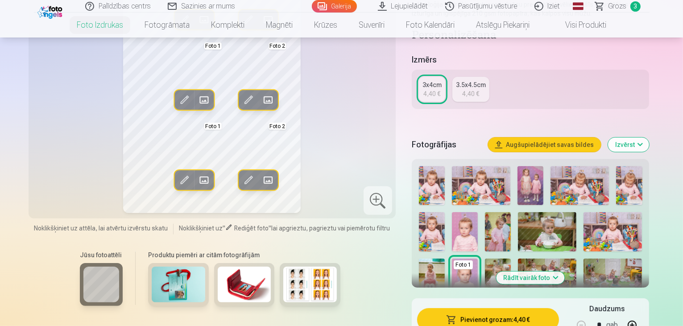
click at [560, 276] on button "Rādīt vairāk foto" at bounding box center [531, 277] width 68 height 12
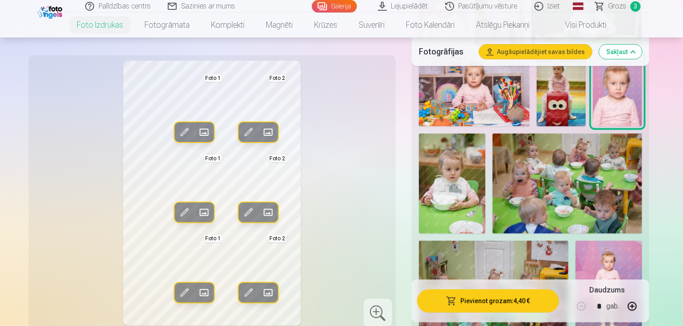
scroll to position [491, 0]
click at [576, 240] on img at bounding box center [609, 290] width 66 height 100
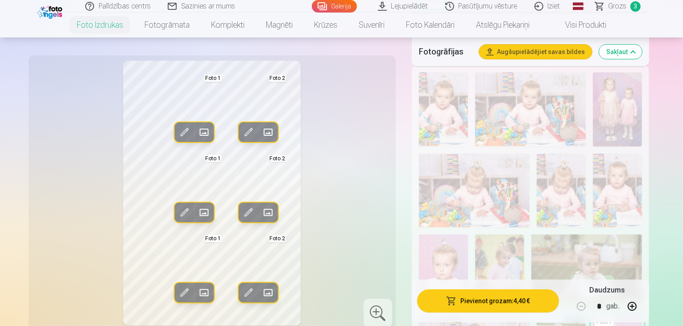
scroll to position [223, 0]
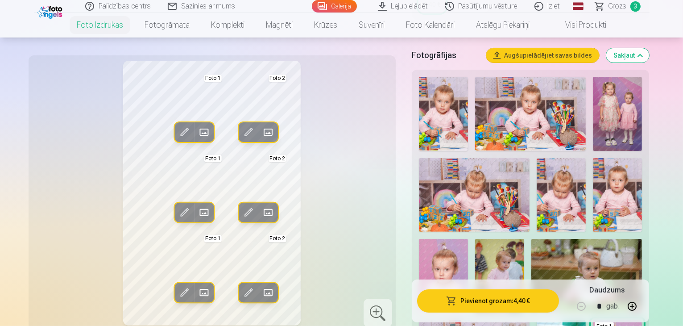
click at [49, 10] on img at bounding box center [50, 11] width 27 height 15
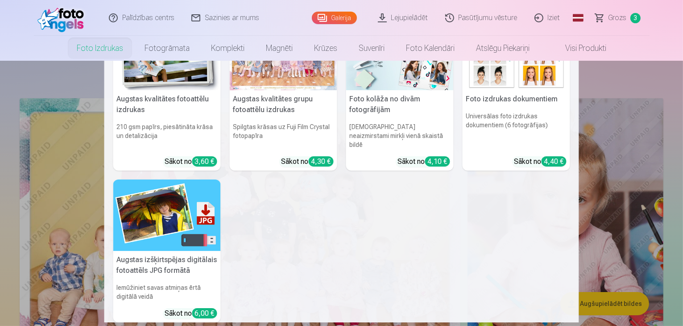
scroll to position [0, 0]
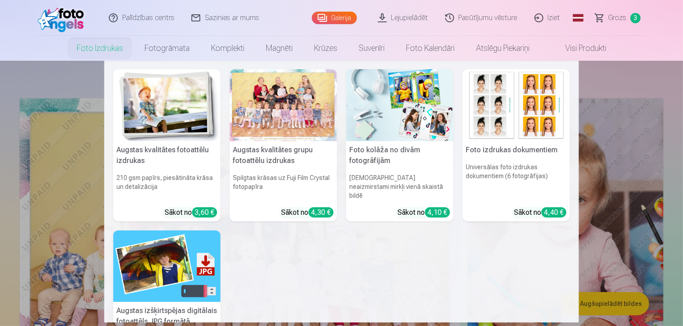
click at [161, 137] on img at bounding box center [167, 105] width 108 height 72
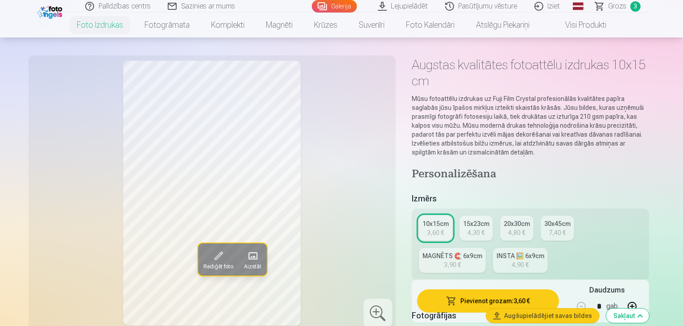
scroll to position [45, 0]
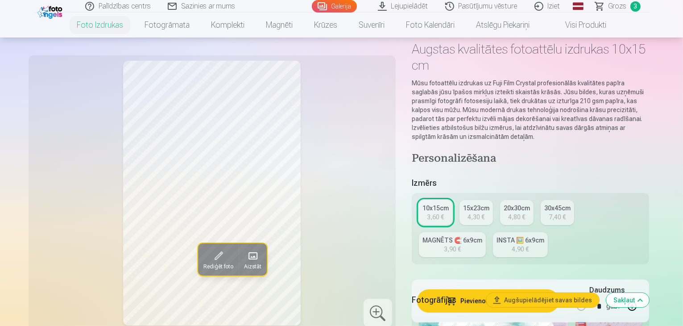
click at [478, 212] on div "4,30 €" at bounding box center [476, 216] width 17 height 9
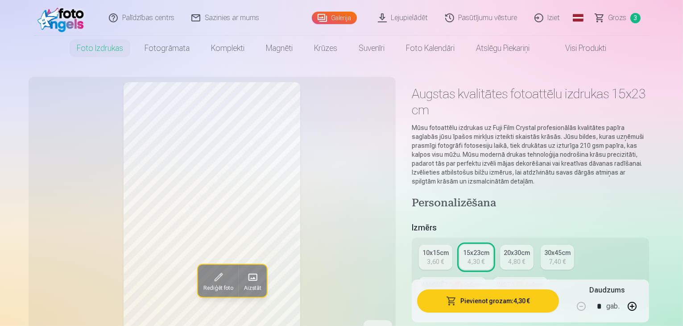
click at [452, 245] on link "10x15cm 3,60 €" at bounding box center [435, 257] width 33 height 25
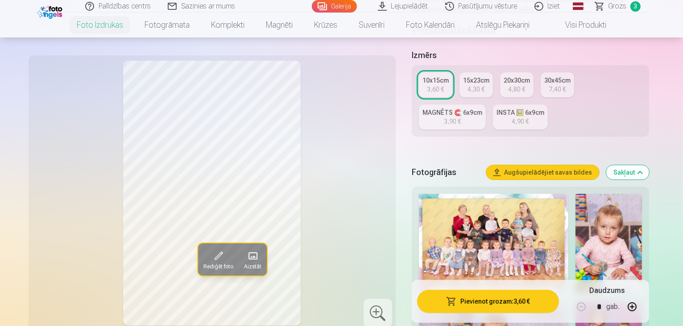
scroll to position [223, 0]
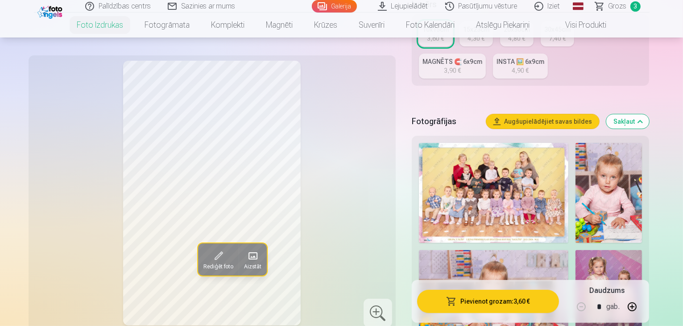
click at [576, 250] on img at bounding box center [609, 300] width 66 height 100
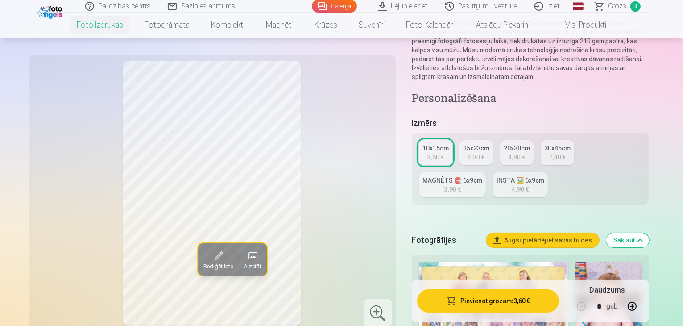
scroll to position [89, 0]
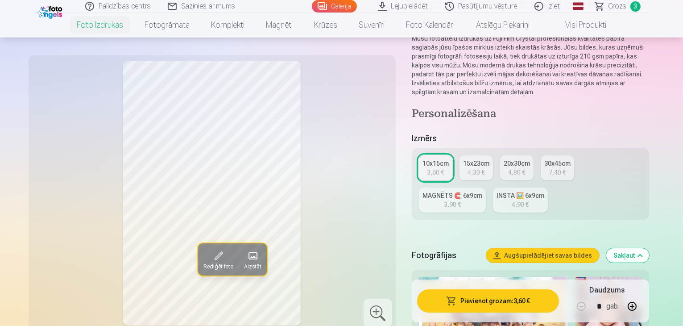
click at [486, 187] on link "MAGNĒTS 🧲 6x9cm 3,90 €" at bounding box center [452, 199] width 67 height 25
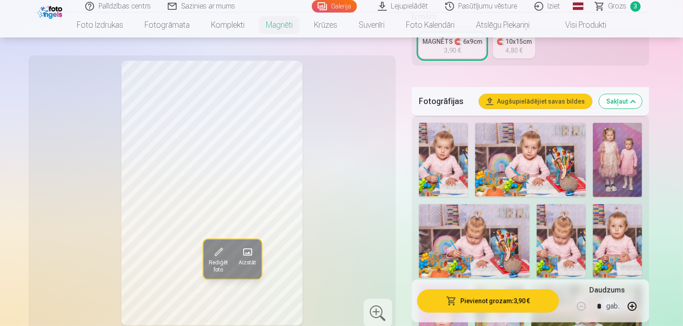
scroll to position [134, 0]
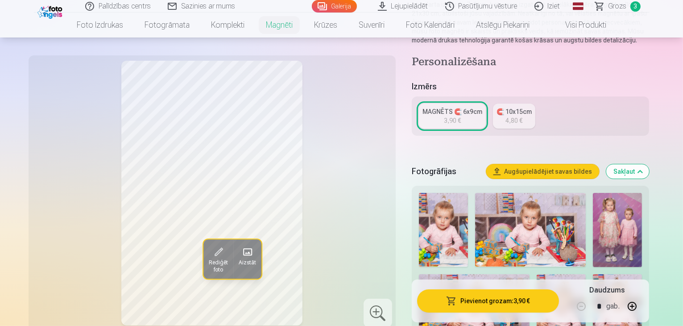
click at [642, 231] on img at bounding box center [617, 230] width 49 height 74
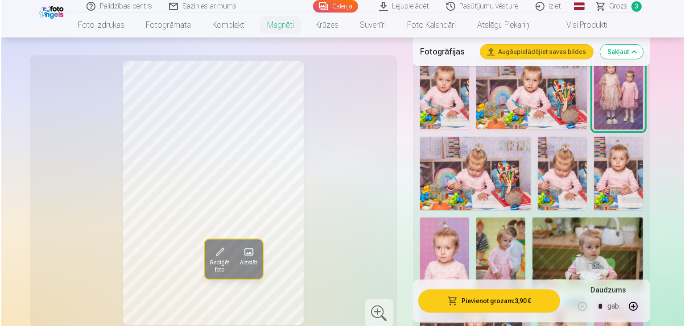
scroll to position [312, 0]
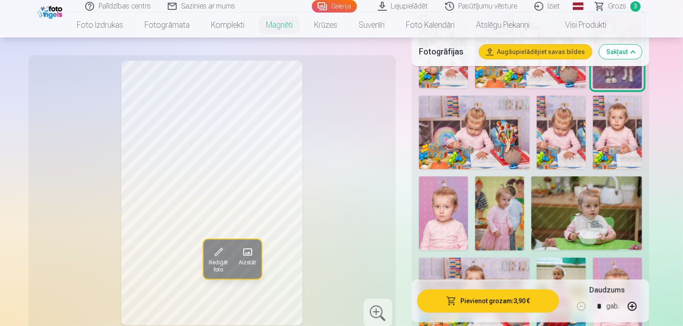
click at [643, 306] on button "button" at bounding box center [632, 305] width 21 height 21
click at [494, 301] on button "Pievienot grozam : 11,70 €" at bounding box center [488, 300] width 142 height 23
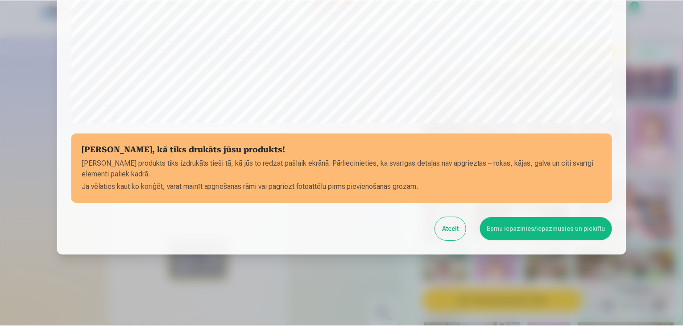
scroll to position [317, 0]
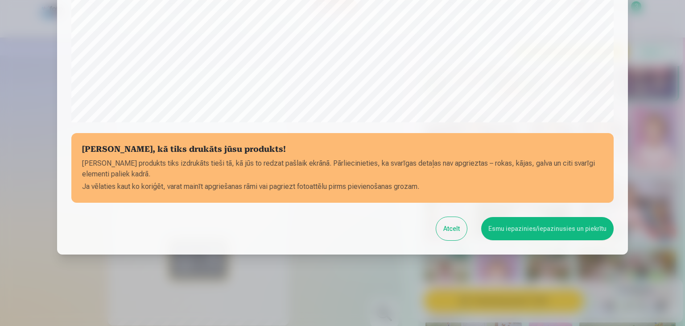
click at [549, 230] on button "Esmu iepazinies/iepazinusies un piekrītu" at bounding box center [547, 228] width 133 height 23
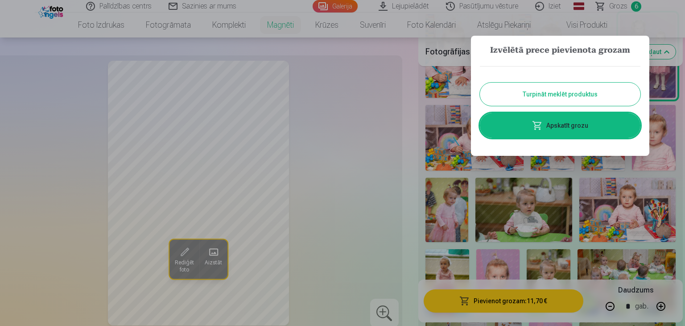
click at [553, 91] on button "Turpināt meklēt produktus" at bounding box center [560, 94] width 161 height 23
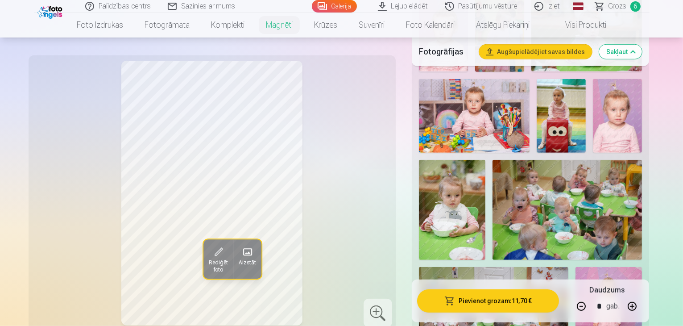
scroll to position [402, 0]
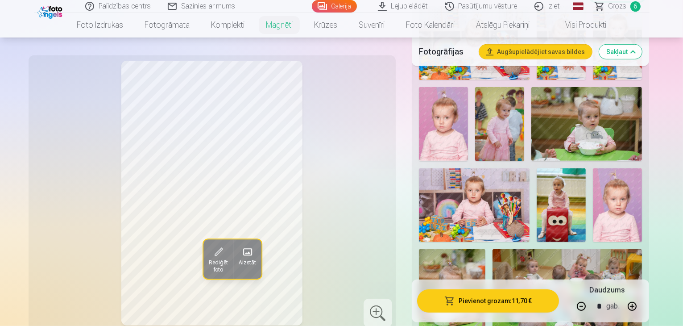
click at [537, 168] on img at bounding box center [561, 205] width 49 height 74
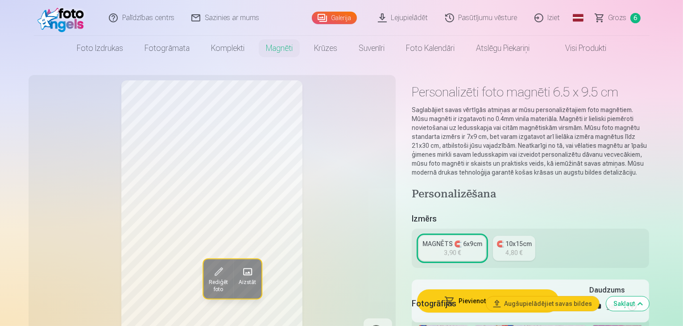
scroll to position [0, 0]
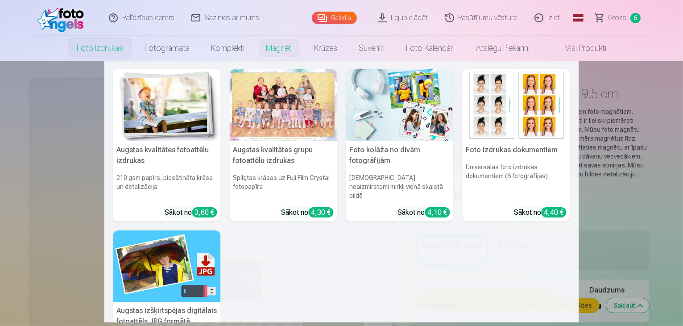
click at [170, 129] on img at bounding box center [167, 105] width 108 height 72
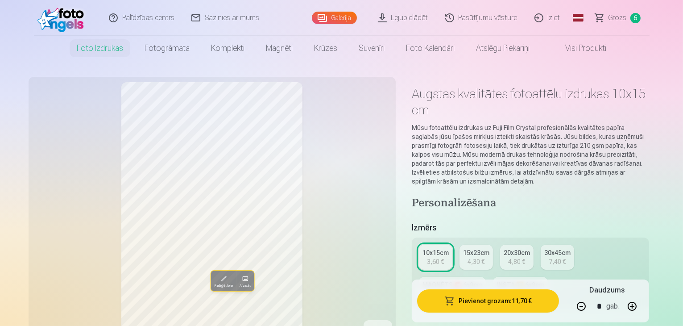
type input "*"
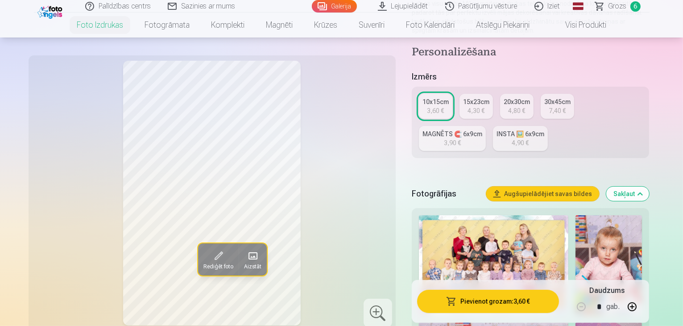
scroll to position [223, 0]
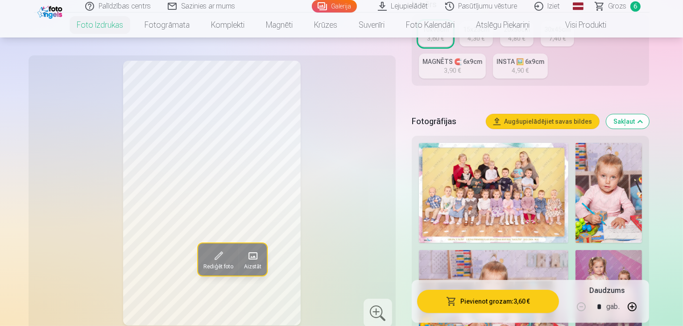
click at [569, 250] on img at bounding box center [494, 300] width 150 height 100
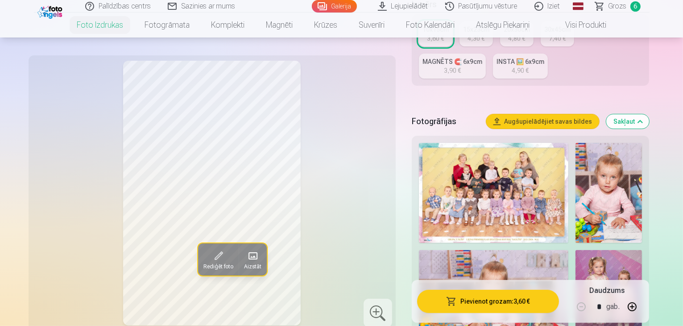
click at [576, 160] on img at bounding box center [609, 193] width 66 height 100
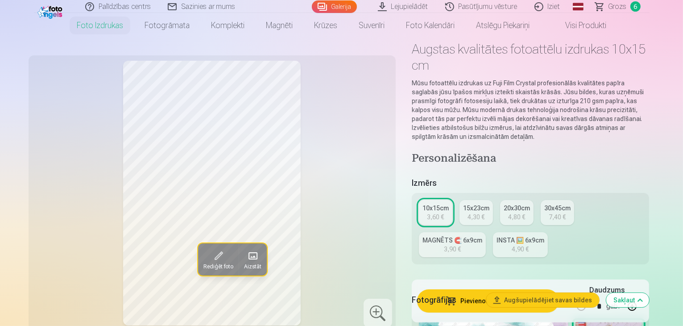
scroll to position [0, 0]
